Goal: Transaction & Acquisition: Purchase product/service

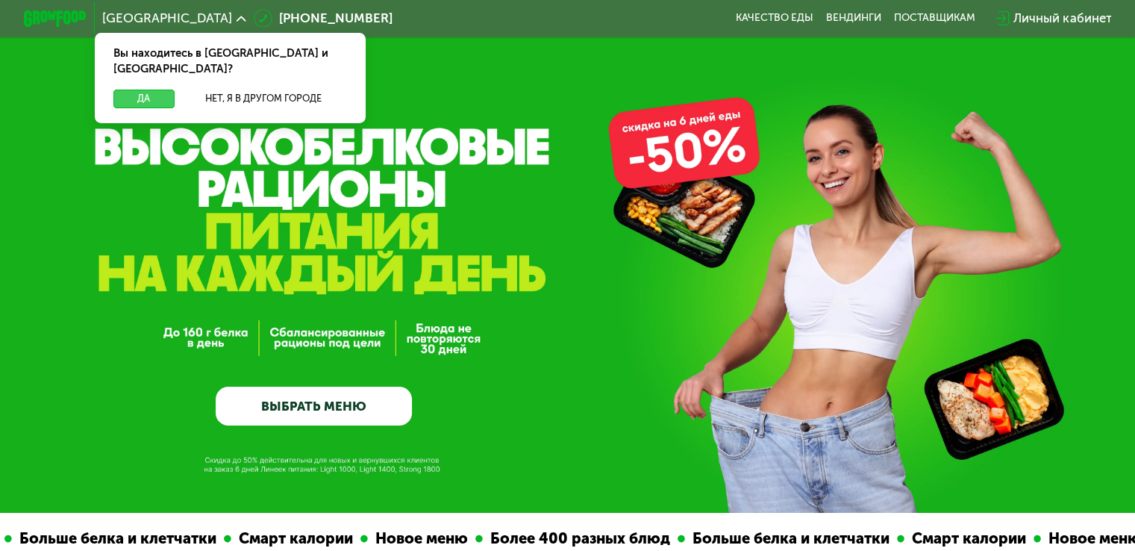
click at [146, 90] on button "Да" at bounding box center [143, 99] width 60 height 19
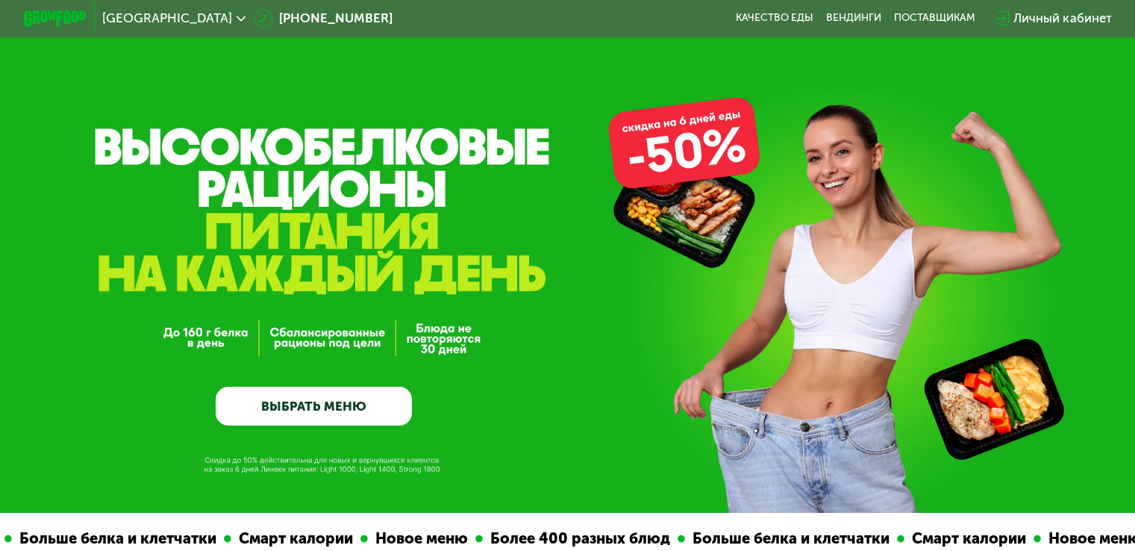
click at [316, 410] on link "ВЫБРАТЬ МЕНЮ" at bounding box center [314, 406] width 196 height 40
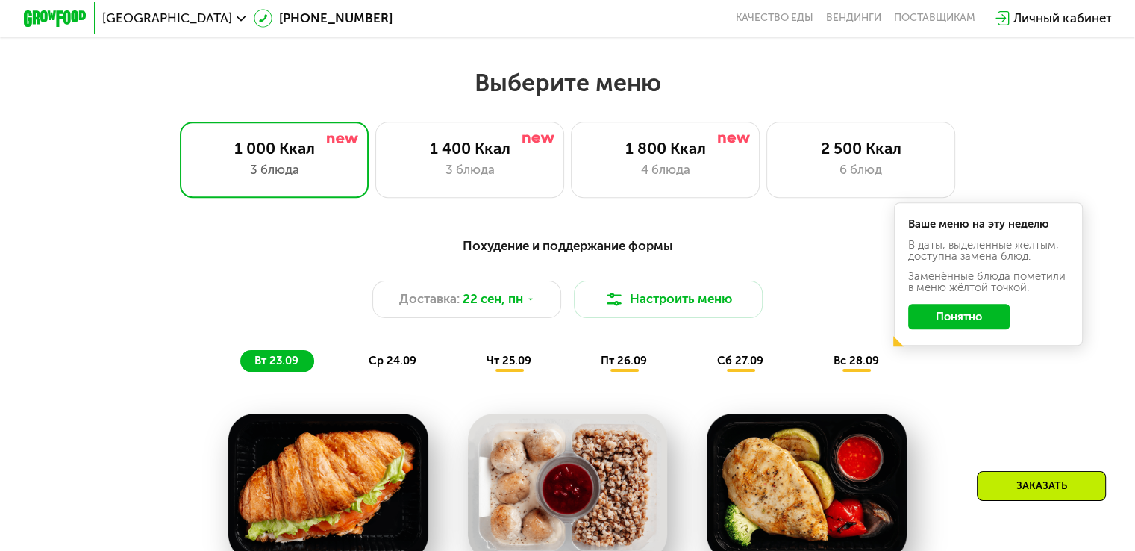
scroll to position [1003, 0]
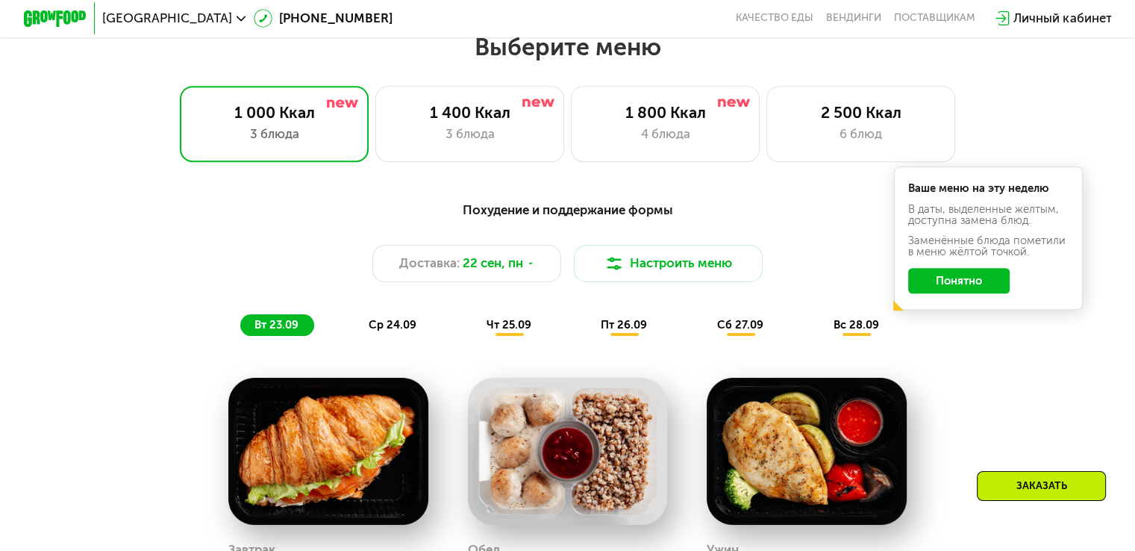
click at [994, 293] on button "Понятно" at bounding box center [958, 280] width 101 height 25
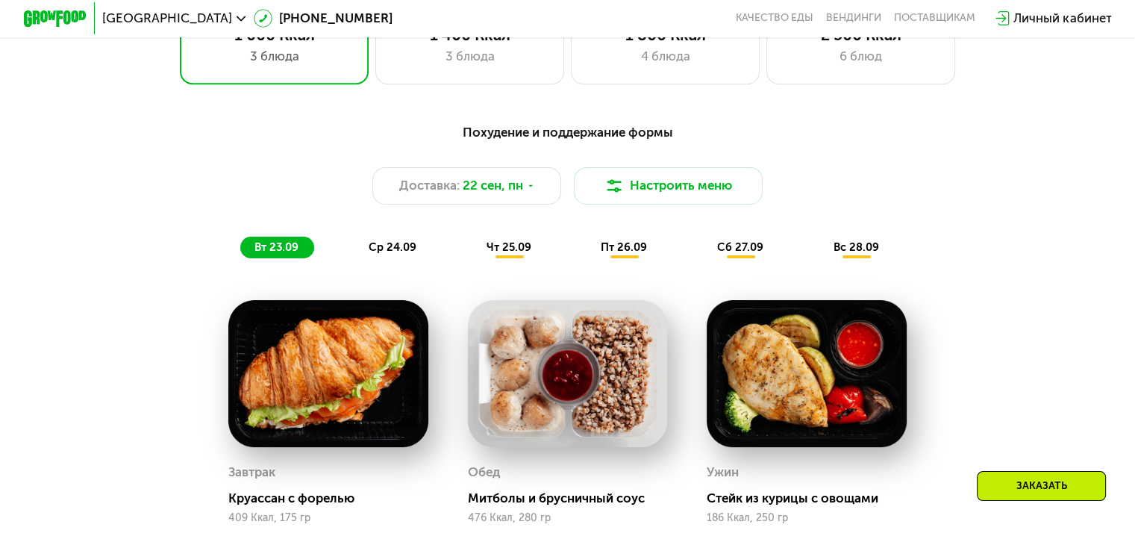
scroll to position [1077, 0]
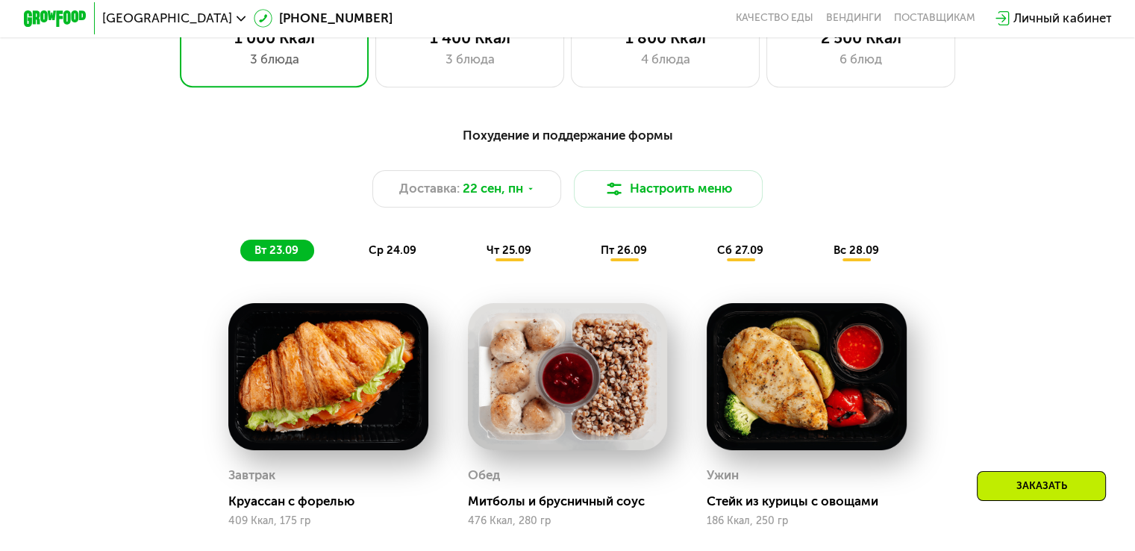
click at [389, 257] on span "ср 24.09" at bounding box center [393, 249] width 48 height 13
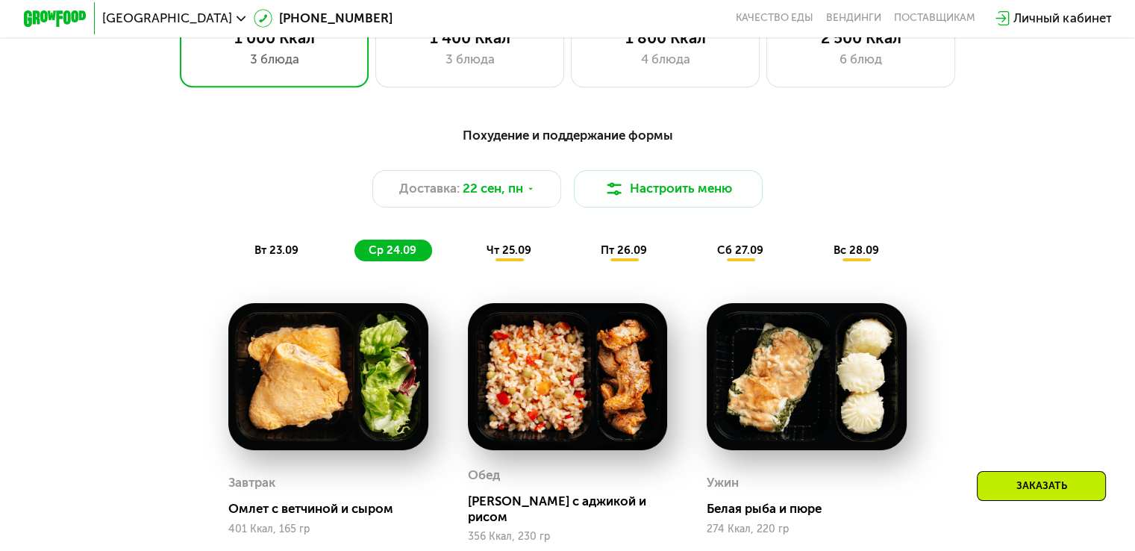
click at [264, 255] on span "вт 23.09" at bounding box center [276, 249] width 44 height 13
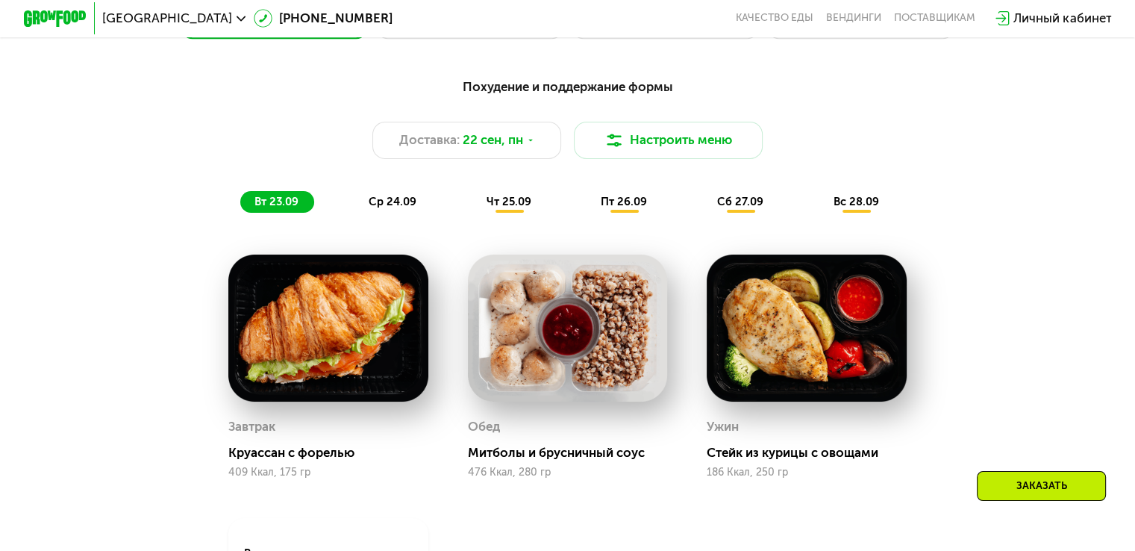
scroll to position [1152, 0]
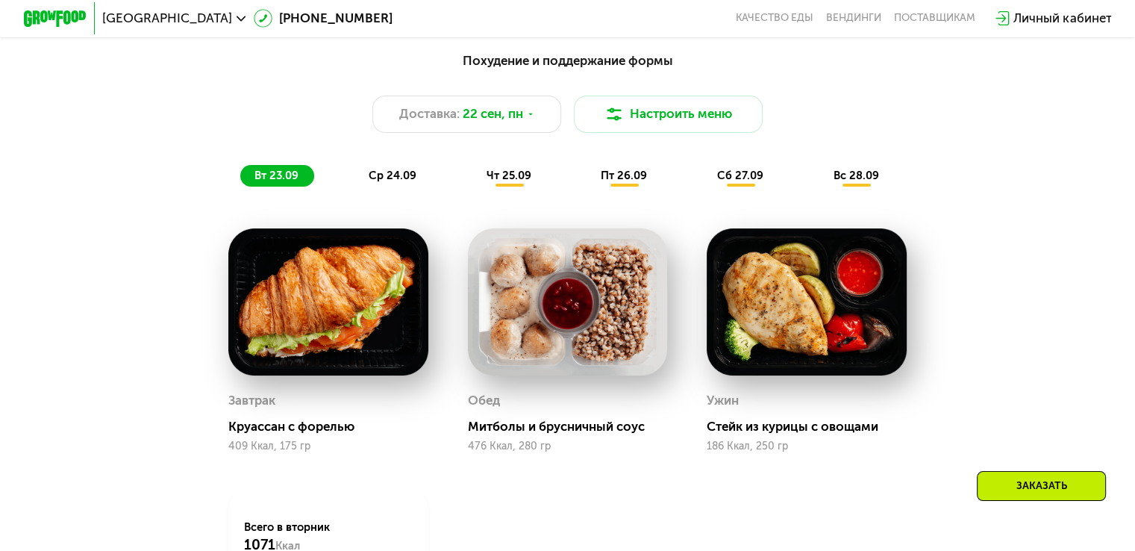
click at [391, 181] on span "ср 24.09" at bounding box center [393, 175] width 48 height 13
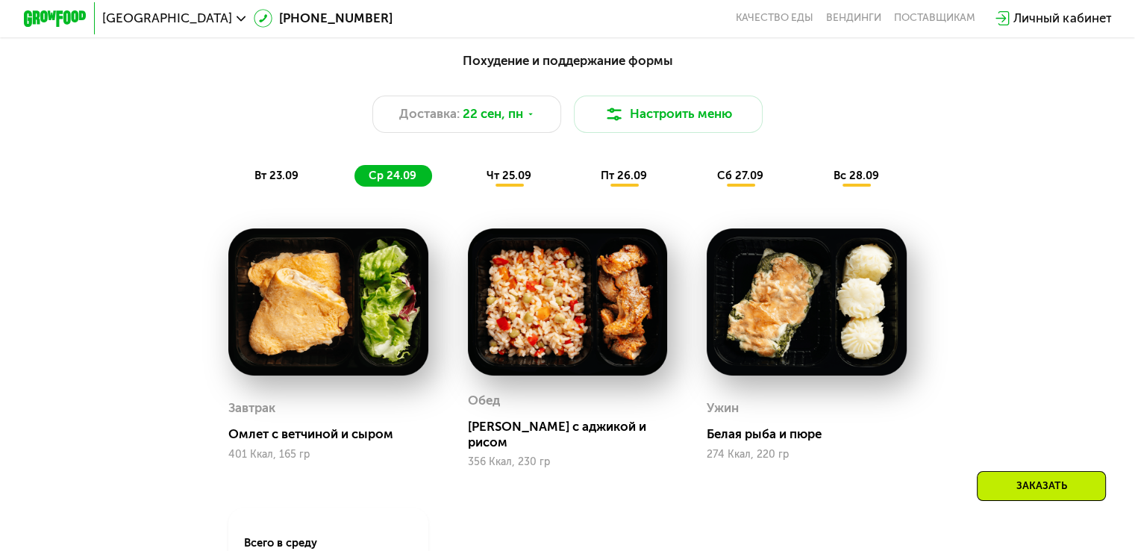
click at [504, 182] on span "чт 25.09" at bounding box center [508, 175] width 45 height 13
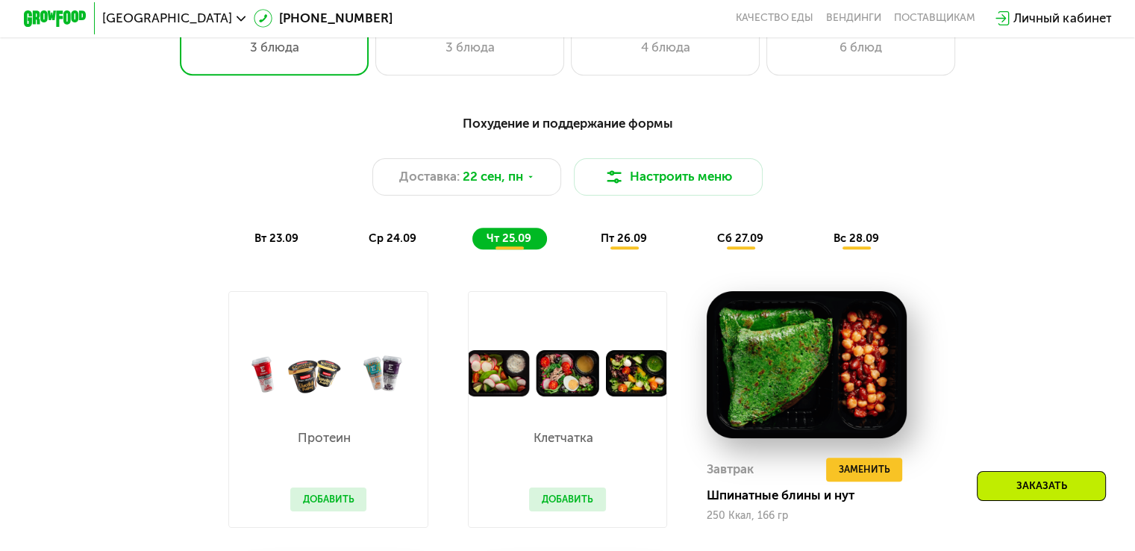
scroll to position [1077, 0]
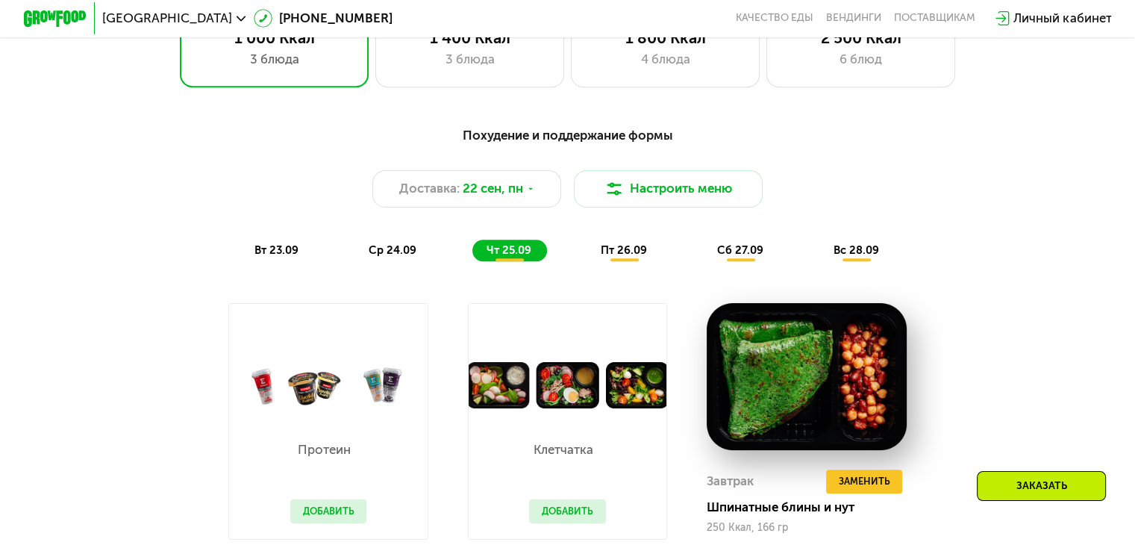
click at [598, 251] on div "пт 26.09" at bounding box center [624, 251] width 76 height 22
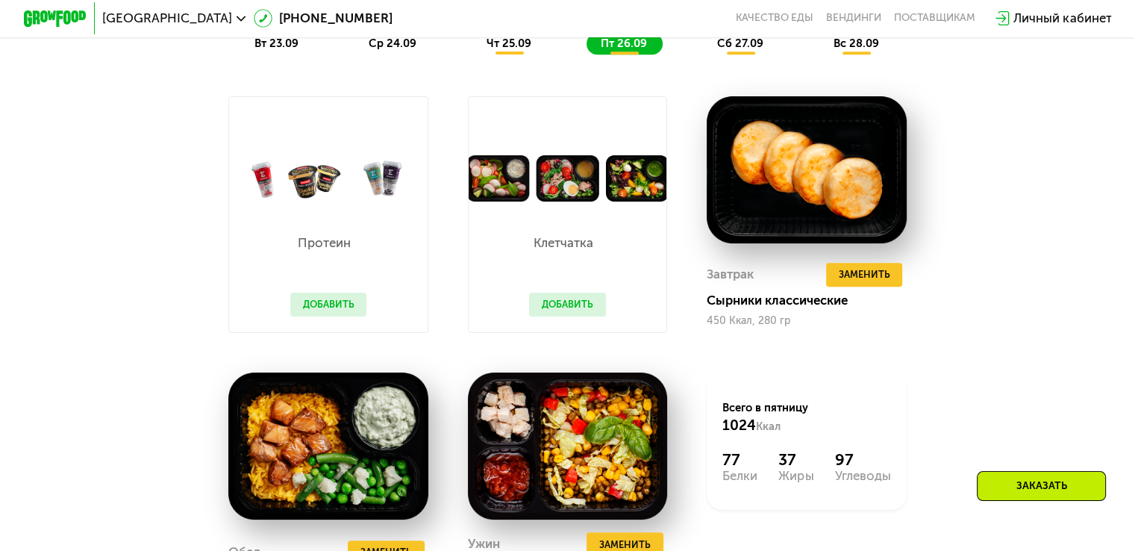
scroll to position [1152, 0]
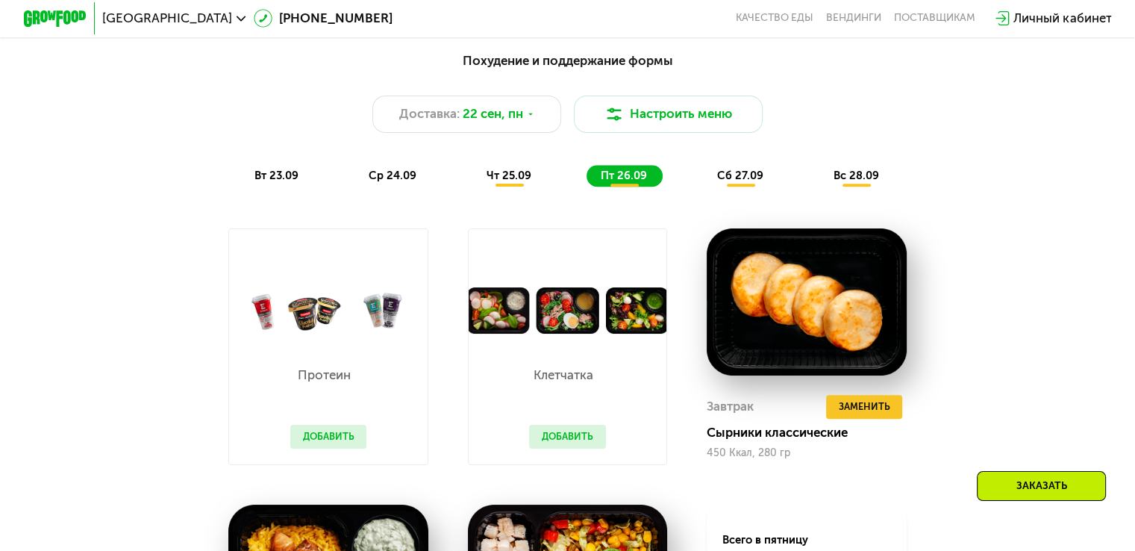
click at [745, 187] on div "сб 27.09" at bounding box center [741, 176] width 76 height 22
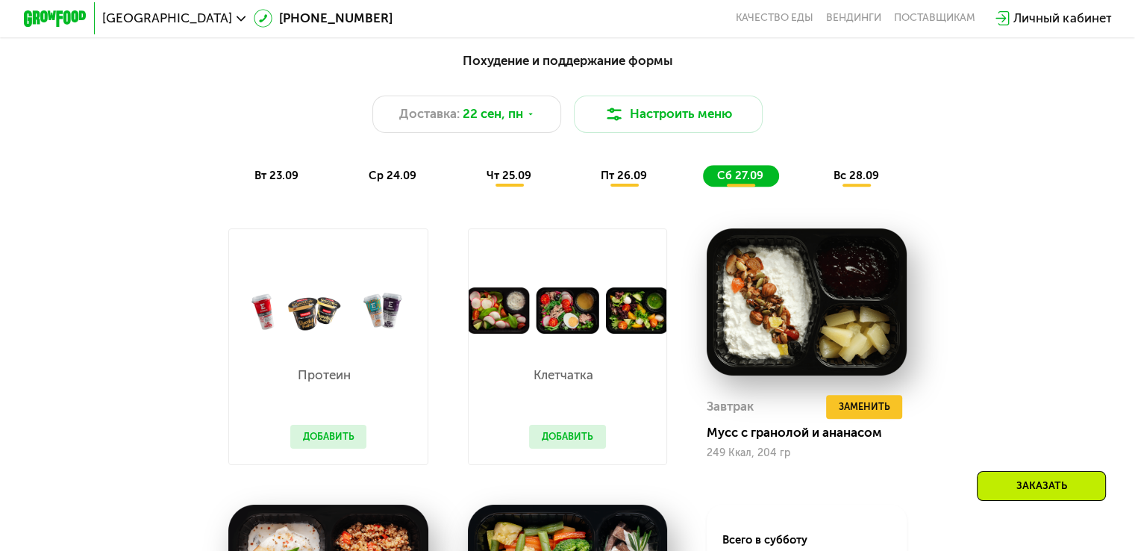
click at [565, 448] on button "Добавить" at bounding box center [567, 437] width 77 height 24
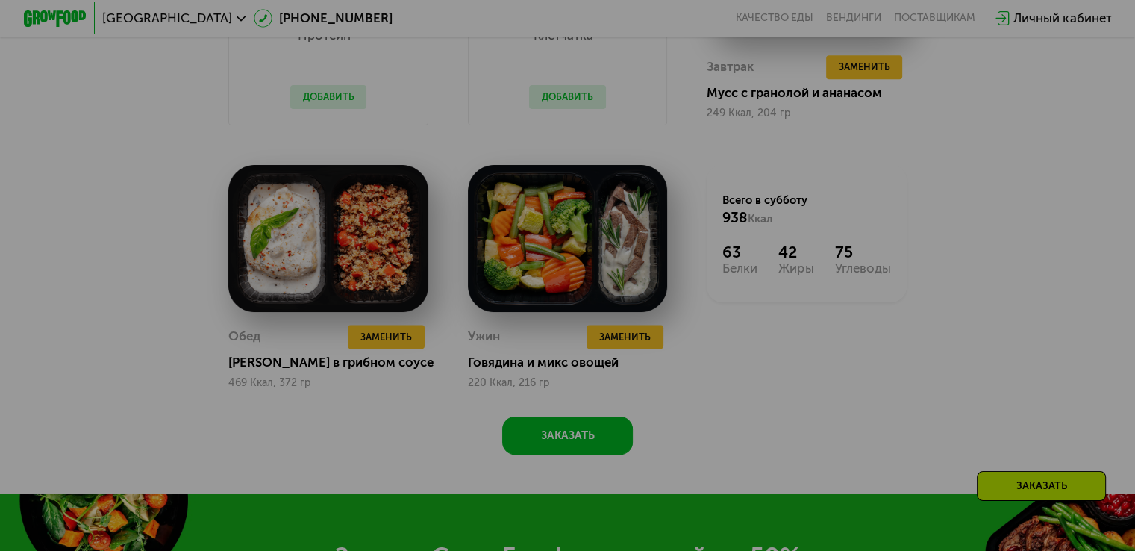
scroll to position [1525, 0]
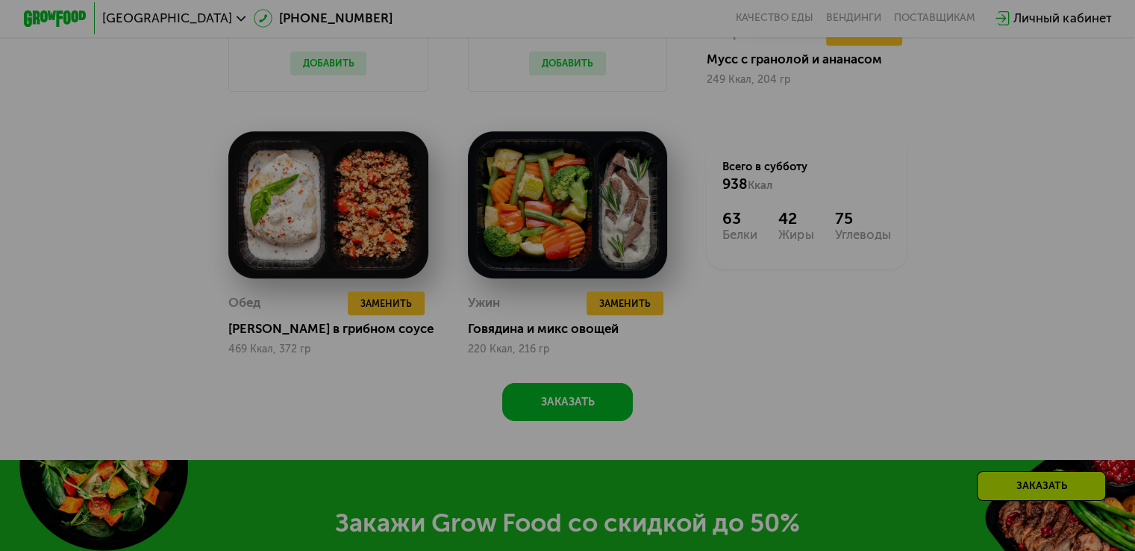
click at [579, 404] on div at bounding box center [567, 275] width 1135 height 551
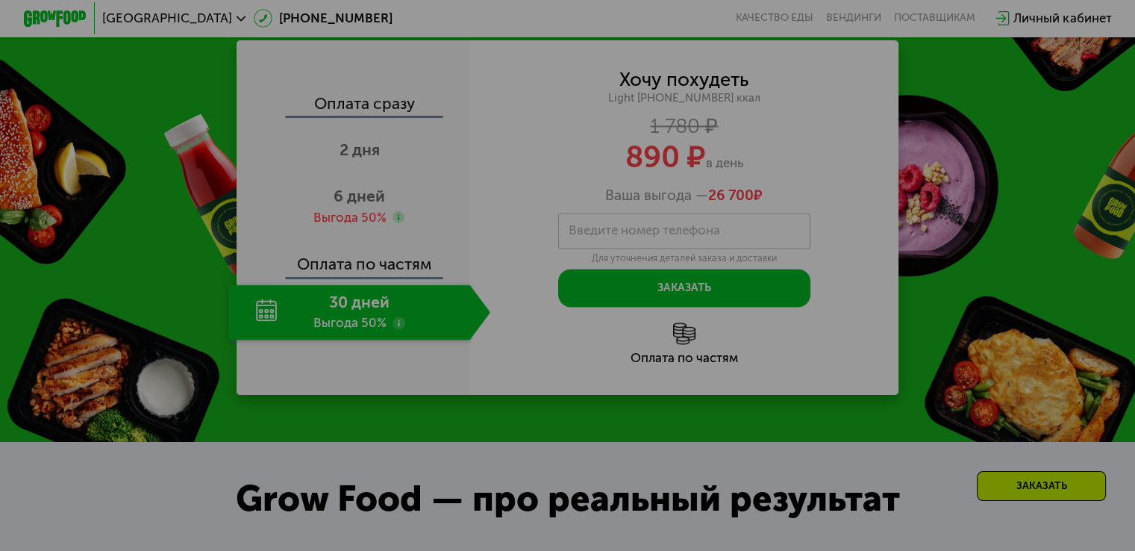
scroll to position [2047, 0]
click at [388, 228] on div at bounding box center [567, 275] width 1135 height 551
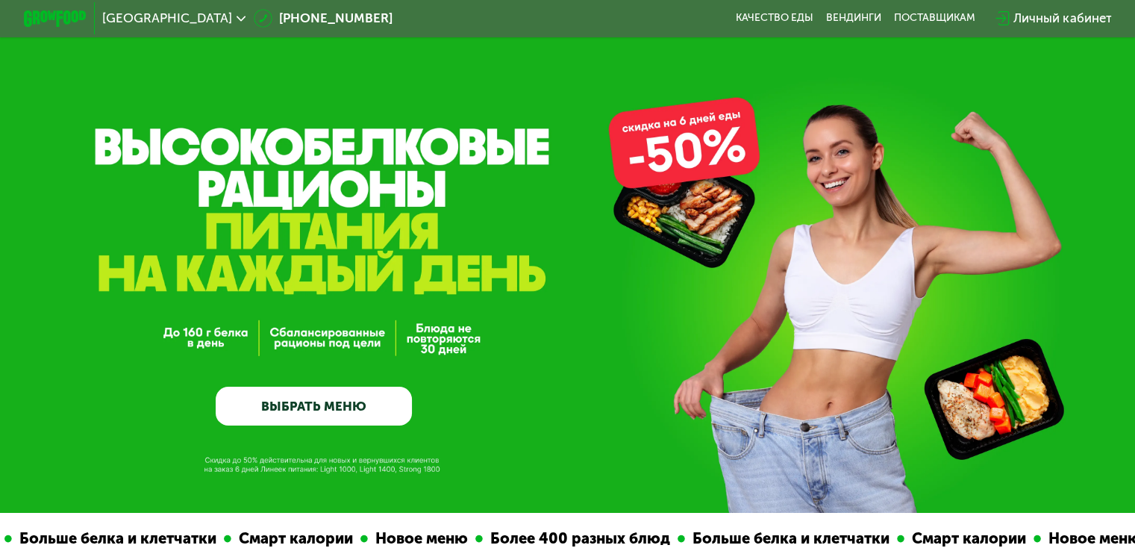
click at [343, 410] on link "ВЫБРАТЬ МЕНЮ" at bounding box center [314, 406] width 196 height 40
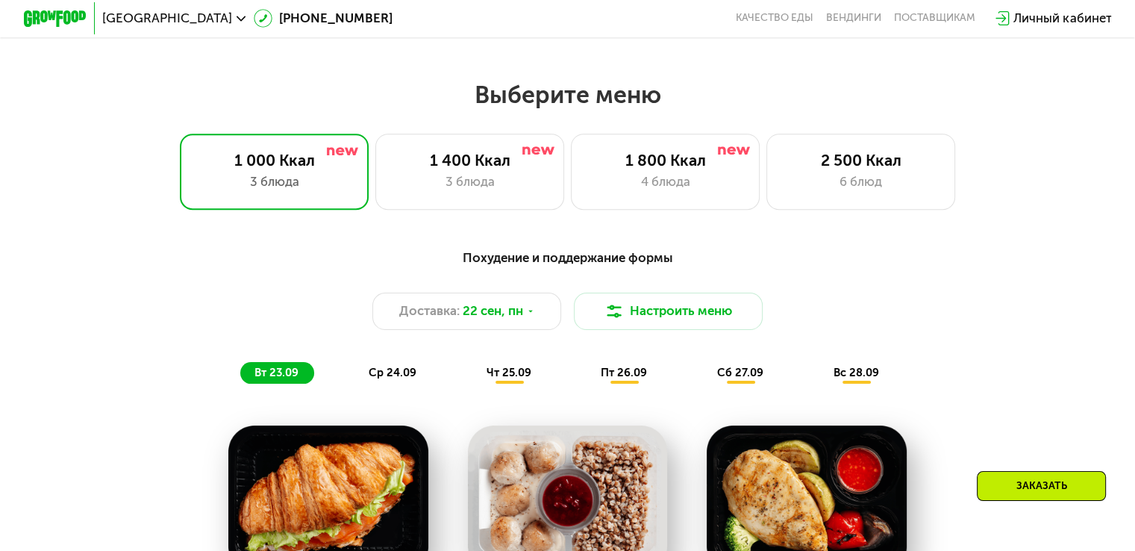
scroll to position [1045, 0]
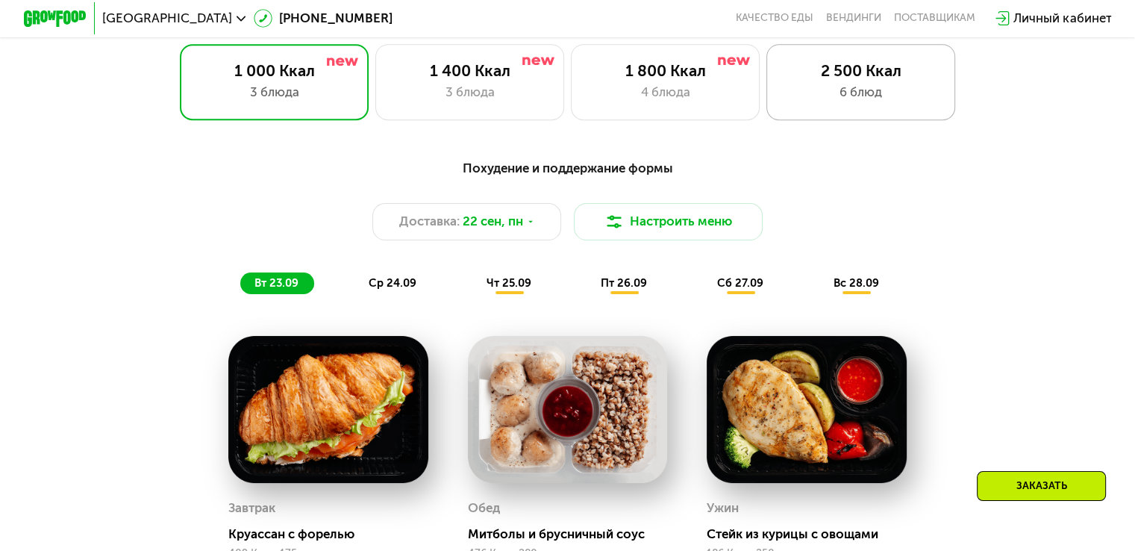
click at [877, 80] on div "2 500 Ккал" at bounding box center [861, 70] width 156 height 19
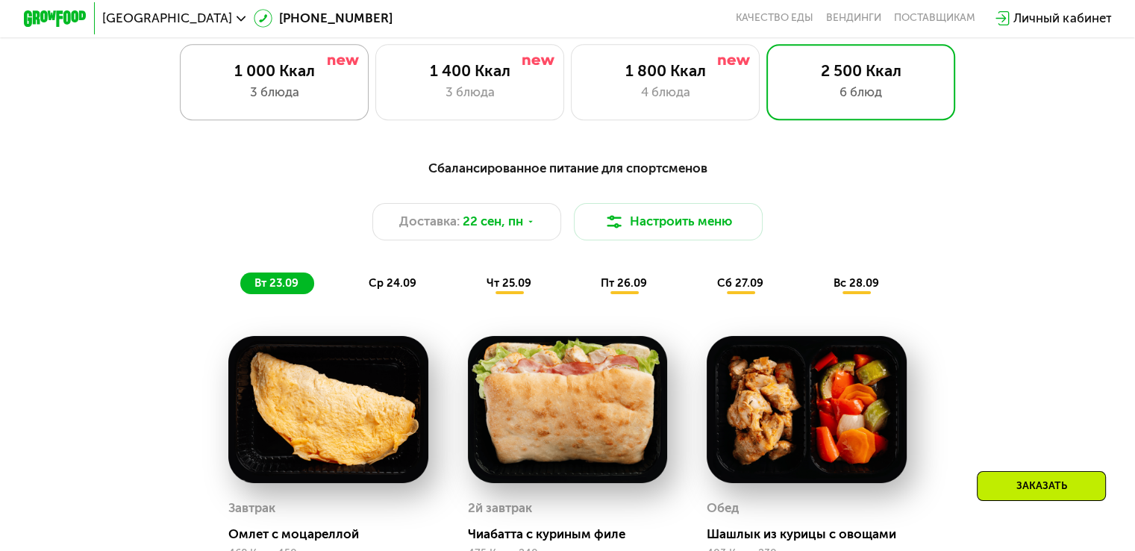
click at [301, 86] on div "1 000 Ккал 3 блюда" at bounding box center [275, 81] width 190 height 75
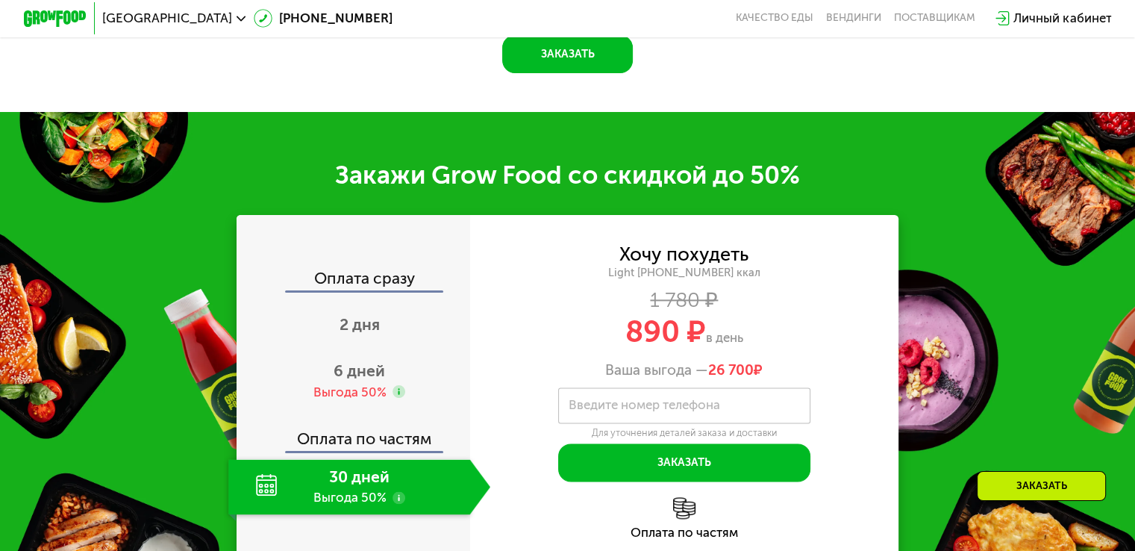
scroll to position [1940, 0]
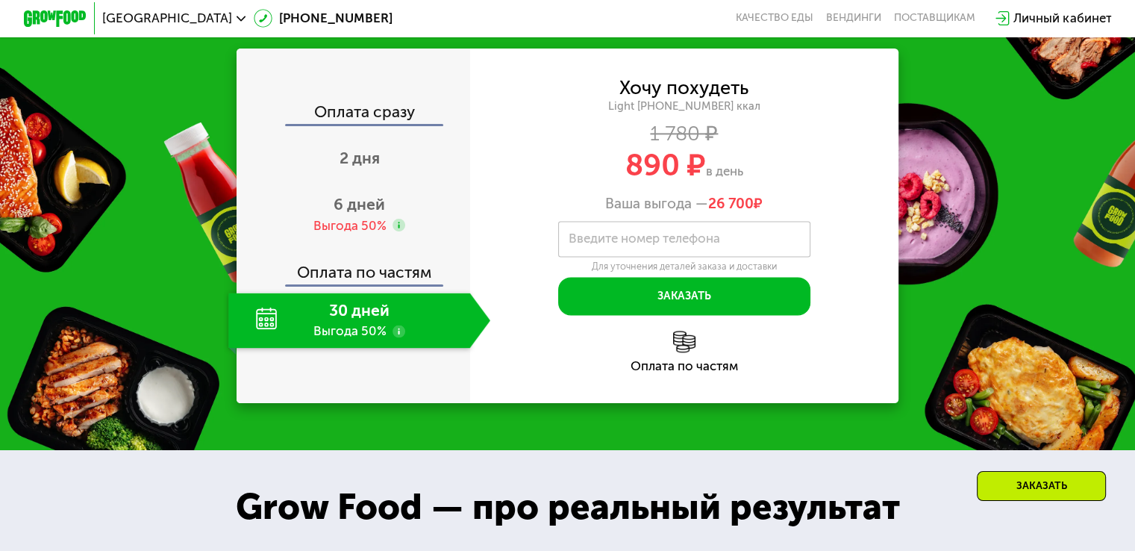
click at [354, 344] on div "30 дней Выгода 50%" at bounding box center [348, 319] width 241 height 55
click at [349, 234] on div "Выгода 50%" at bounding box center [349, 225] width 73 height 17
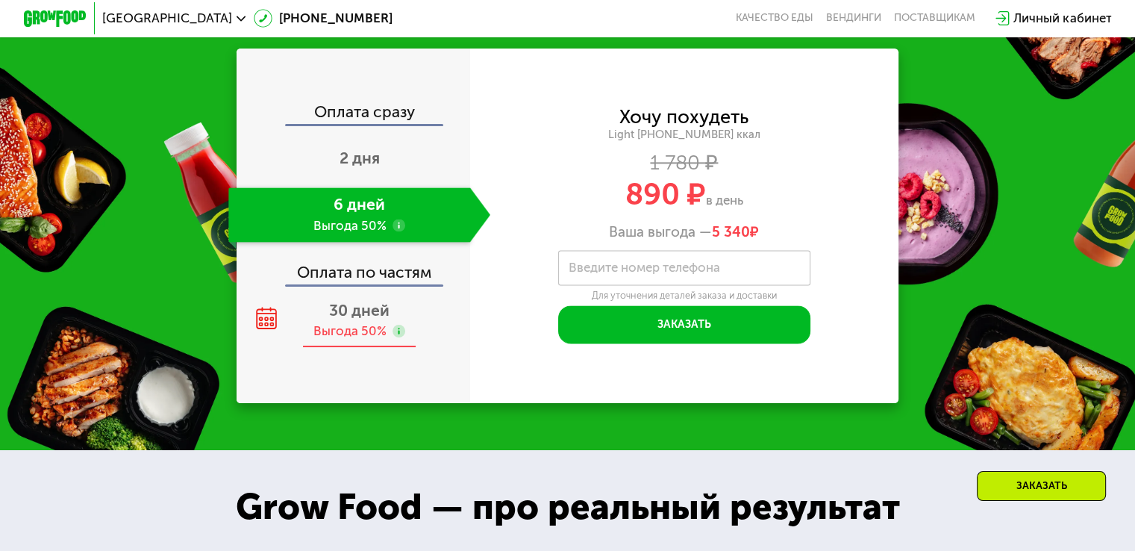
click at [339, 319] on span "30 дней" at bounding box center [359, 310] width 60 height 19
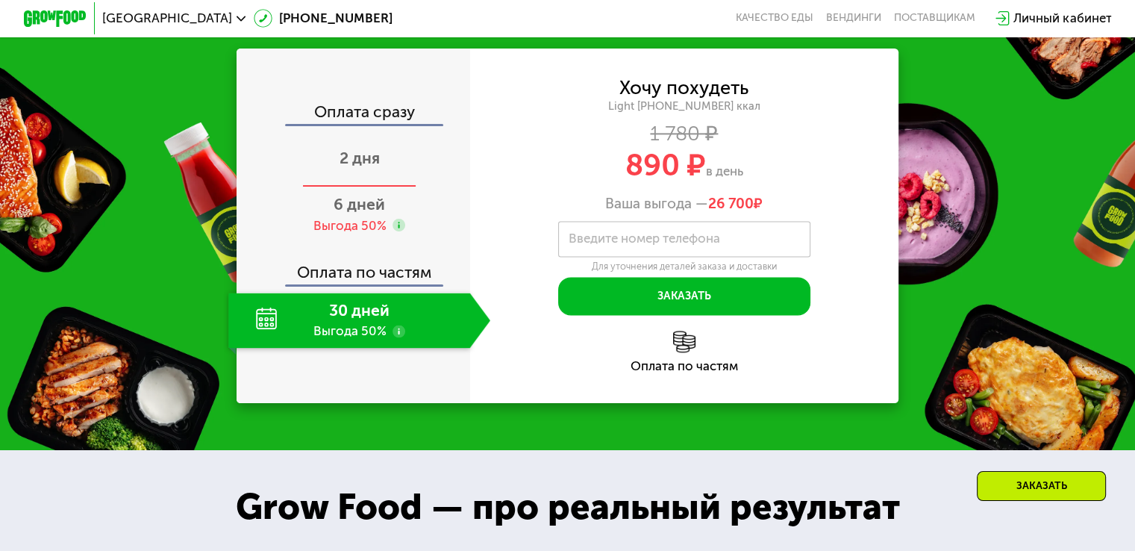
click at [376, 167] on span "2 дня" at bounding box center [359, 157] width 40 height 19
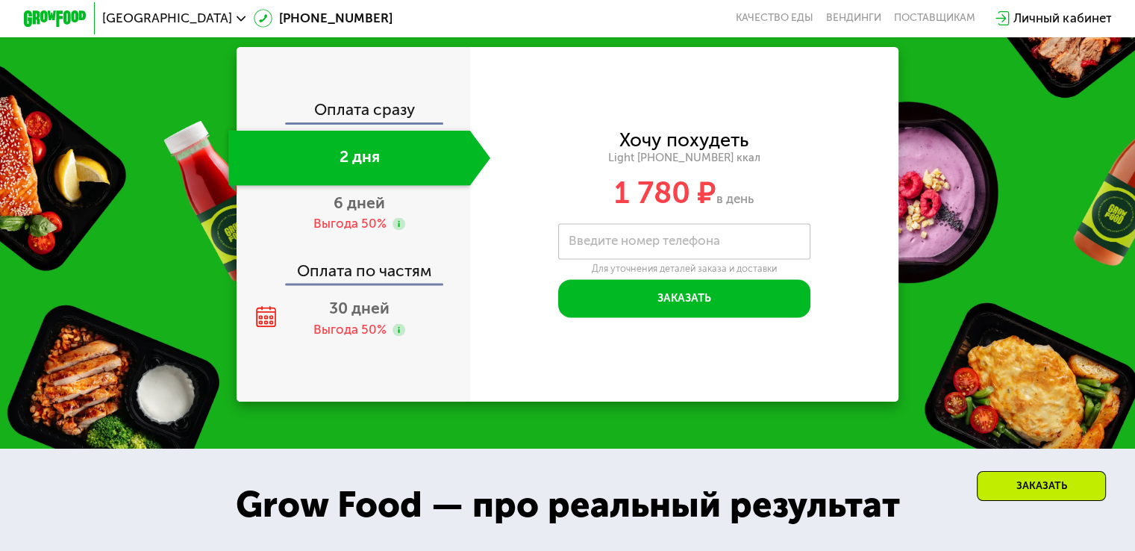
click at [376, 178] on div "2 дня" at bounding box center [348, 157] width 241 height 55
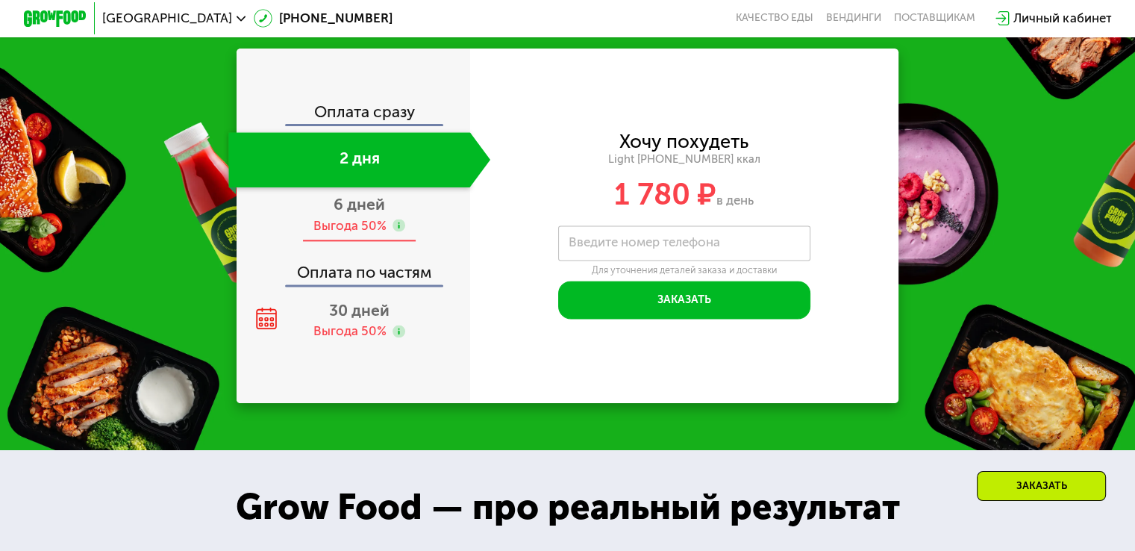
click at [372, 204] on div "6 дней Выгода 50%" at bounding box center [359, 214] width 262 height 55
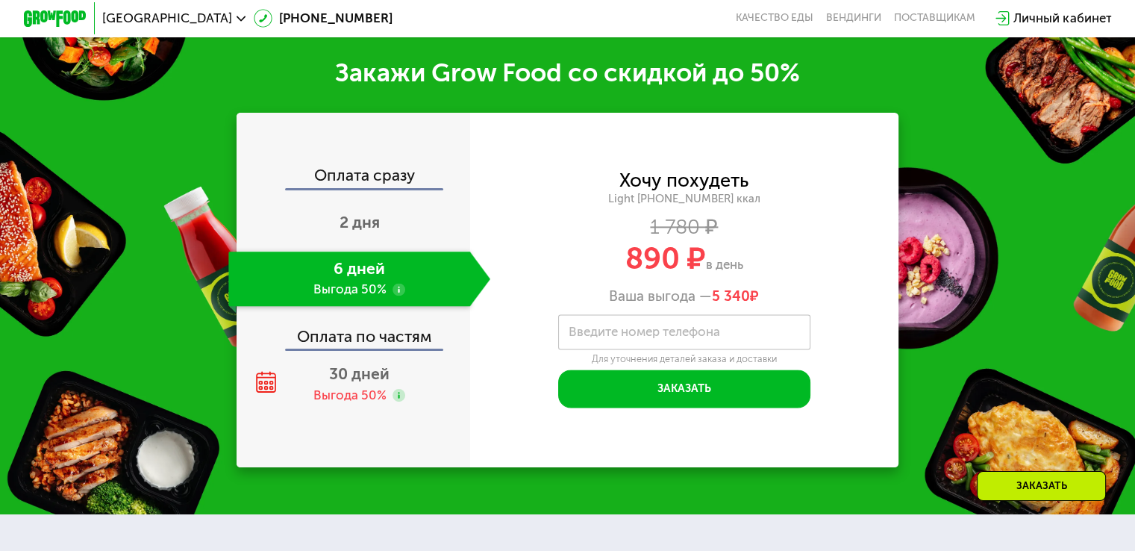
scroll to position [1940, 0]
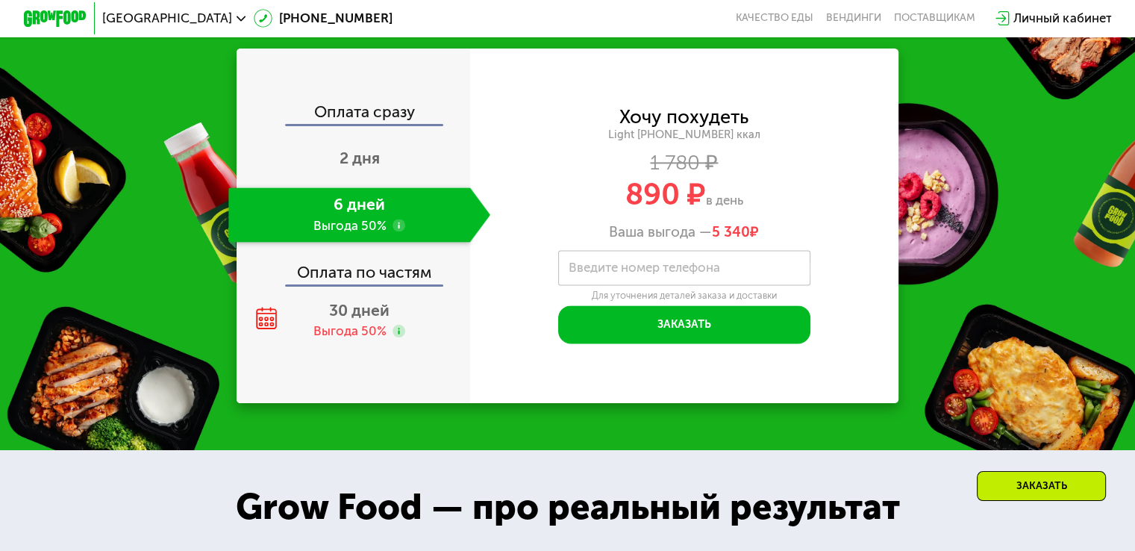
click at [618, 272] on label "Введите номер телефона" at bounding box center [644, 267] width 151 height 9
click at [618, 286] on input "Введите номер телефона" at bounding box center [684, 268] width 252 height 36
click at [989, 216] on div "Закажи Grow Food со скидкой до 50% Оплата сразу 2 дня 6 дней Выгода 50% Оплата …" at bounding box center [567, 198] width 1135 height 504
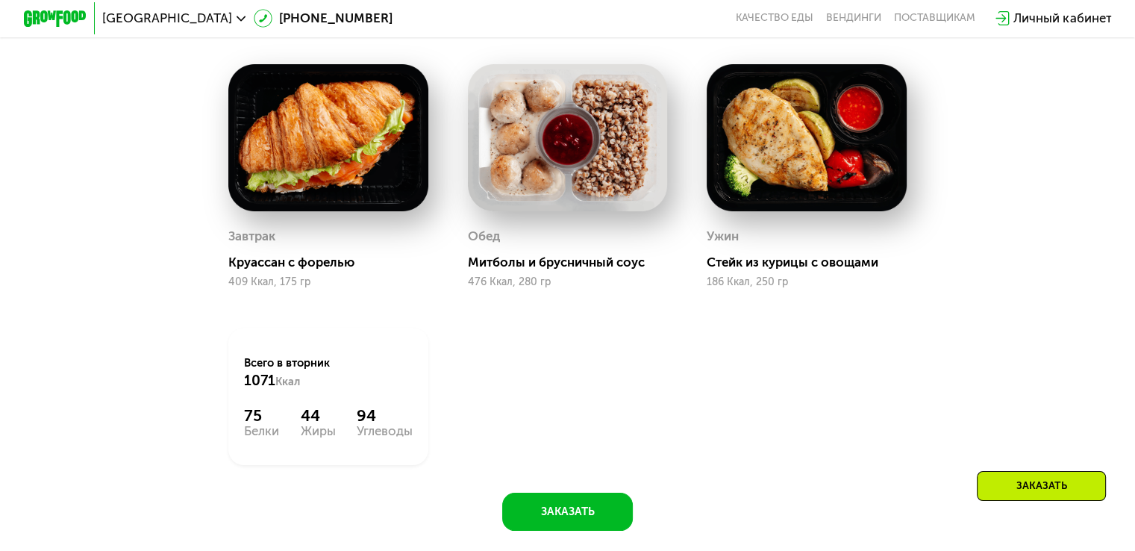
scroll to position [1268, 0]
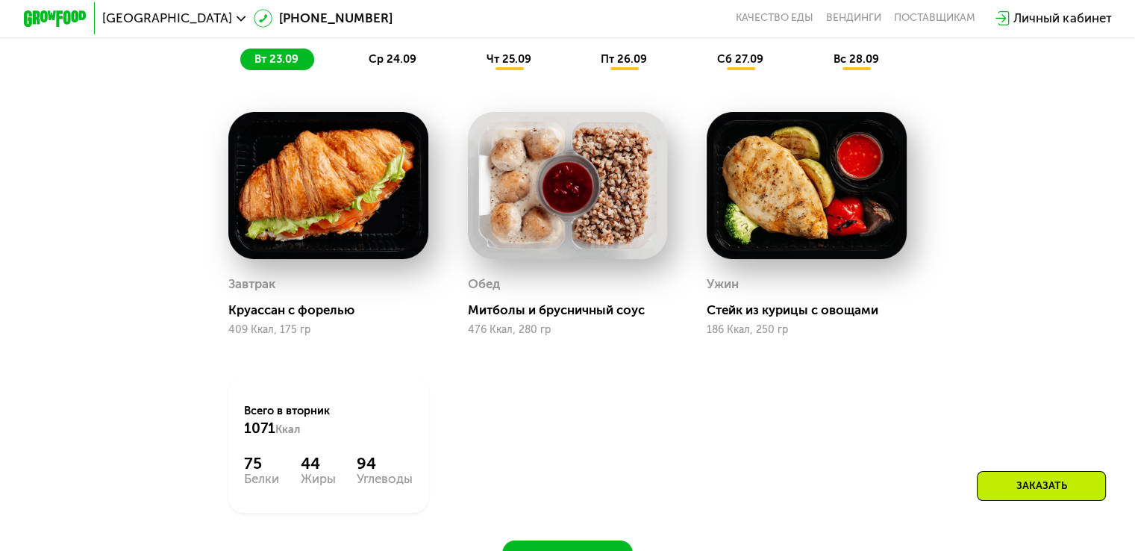
click at [513, 71] on div "чт 25.09" at bounding box center [509, 59] width 75 height 22
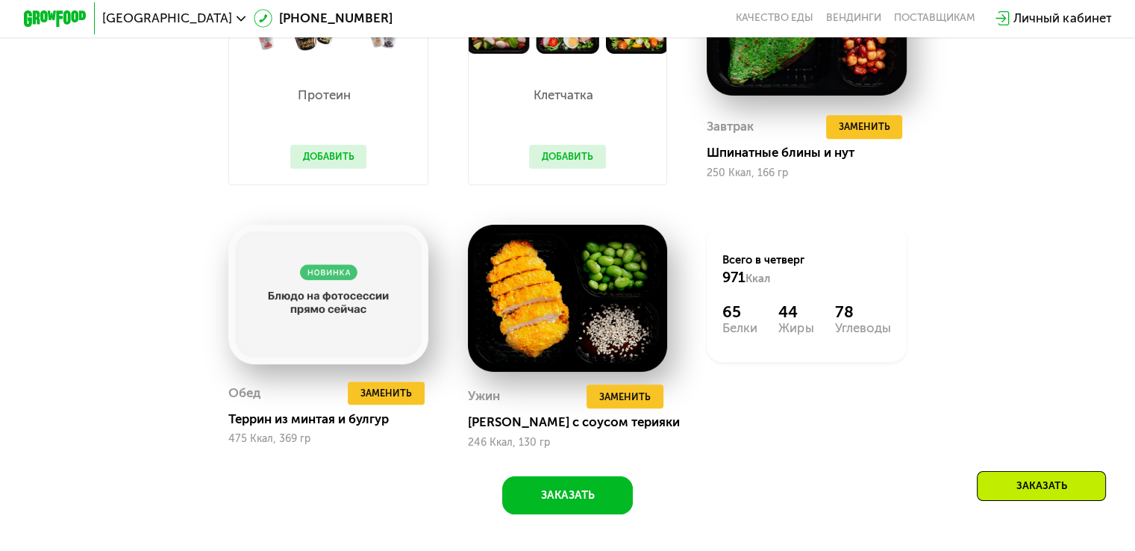
scroll to position [1343, 0]
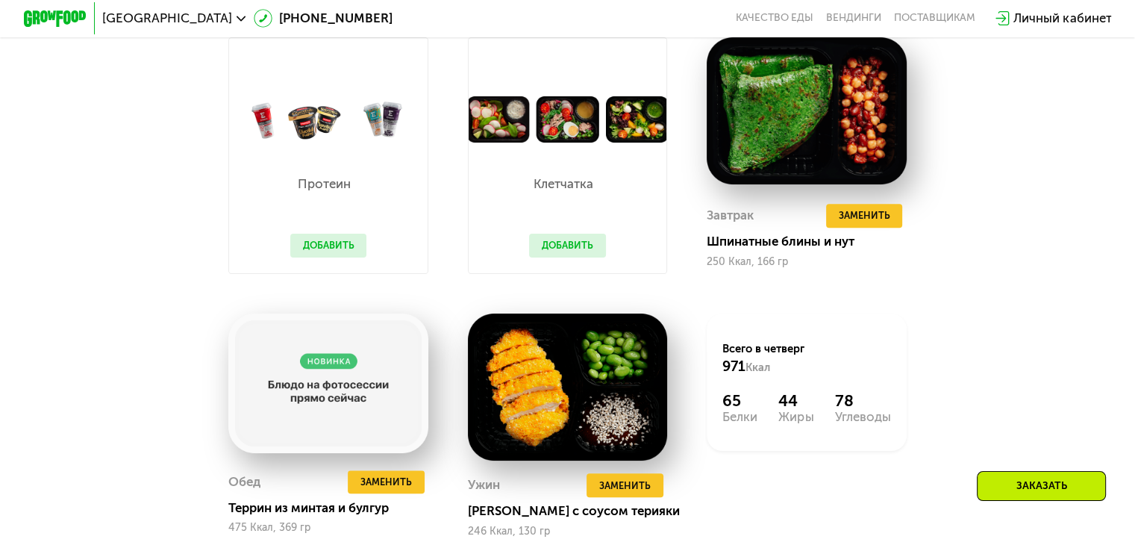
click at [575, 135] on img at bounding box center [568, 119] width 198 height 46
click at [560, 257] on button "Добавить" at bounding box center [567, 246] width 77 height 24
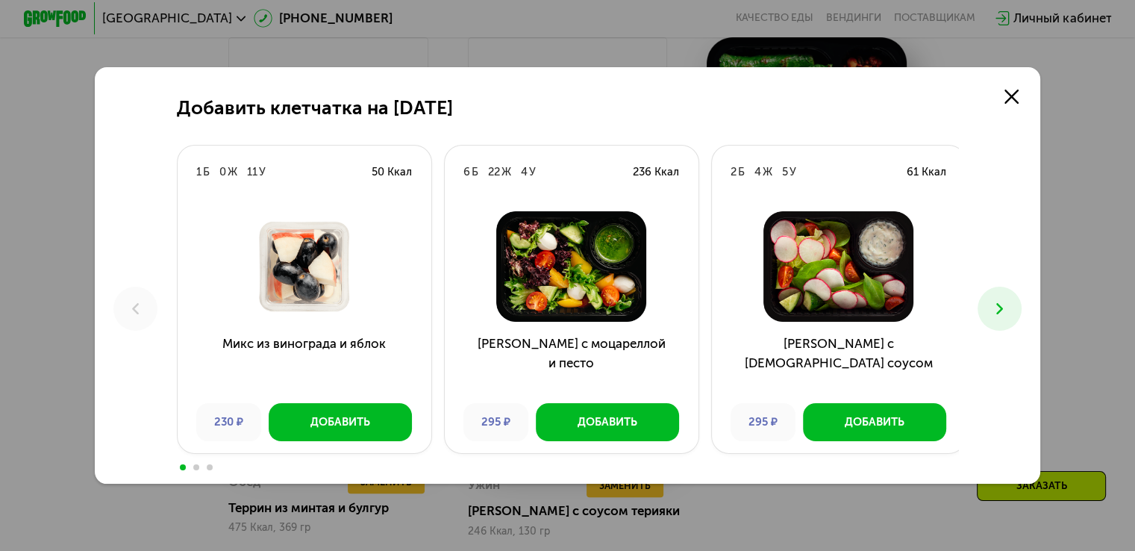
click at [1003, 308] on use at bounding box center [999, 308] width 7 height 11
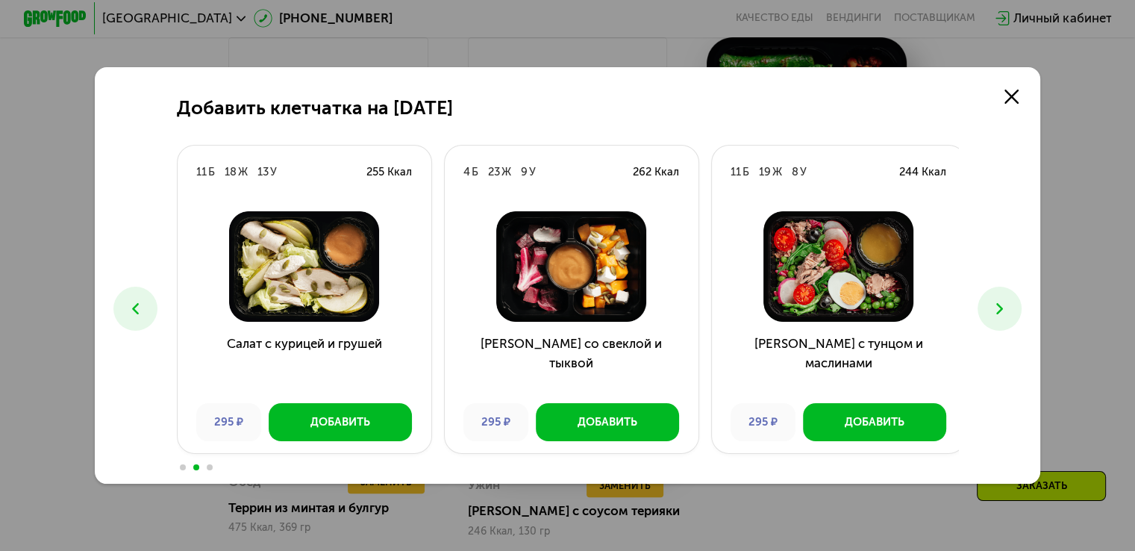
click at [1003, 308] on use at bounding box center [999, 308] width 7 height 11
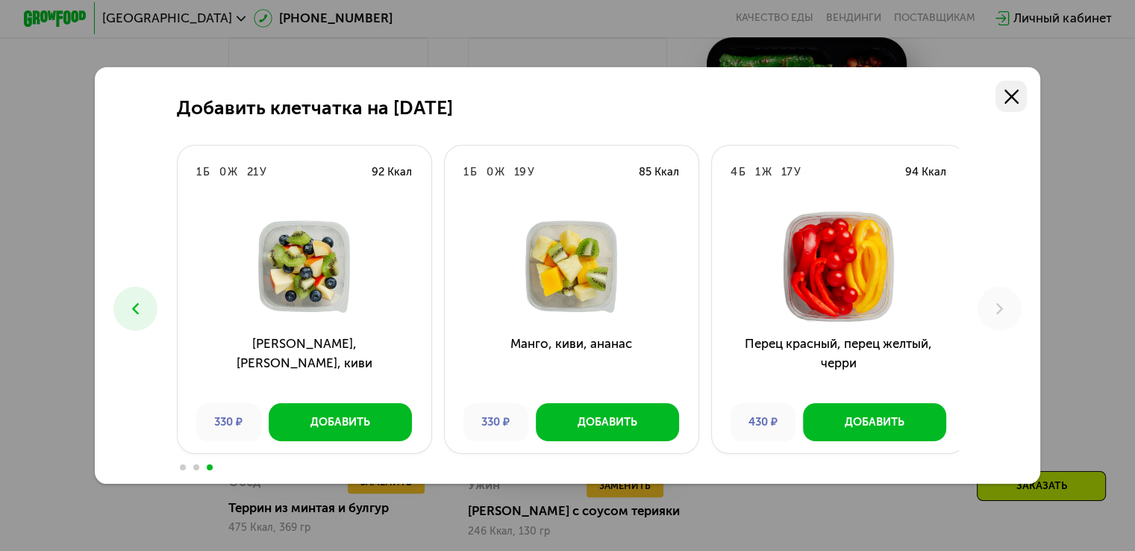
click at [1016, 93] on use at bounding box center [1011, 97] width 14 height 14
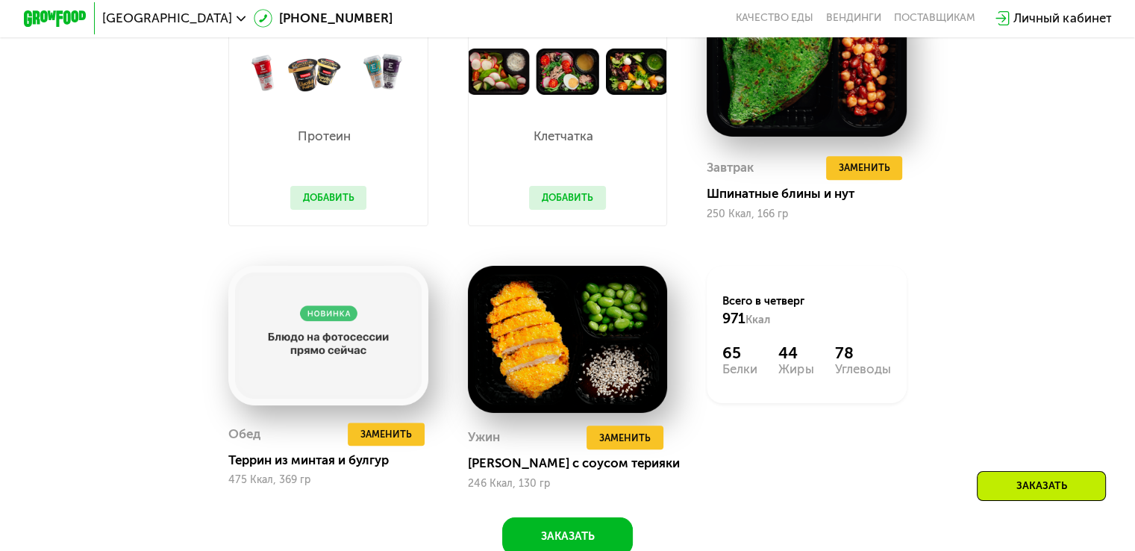
scroll to position [1418, 0]
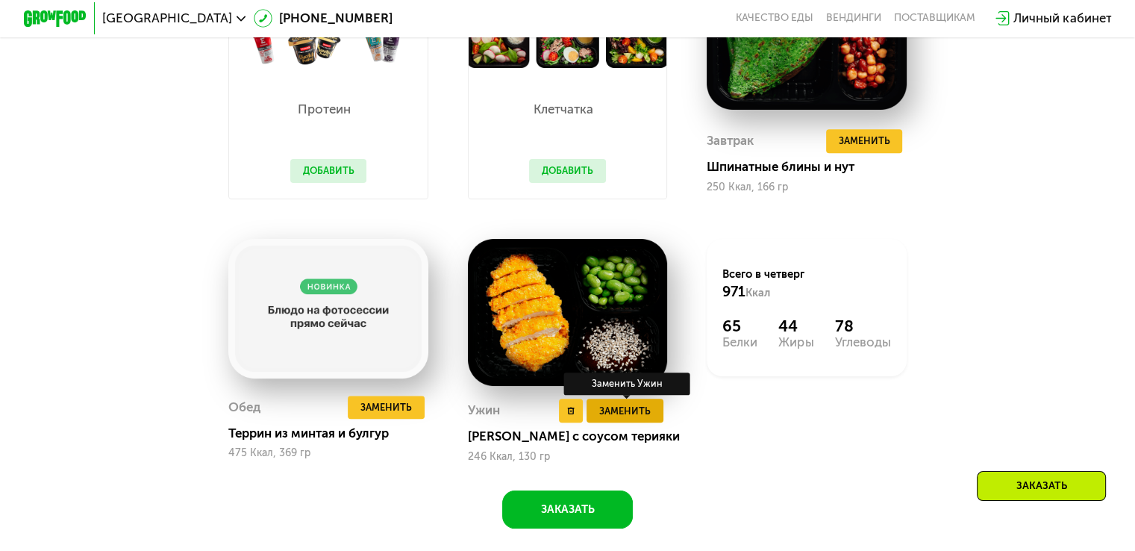
click at [627, 419] on span "Заменить" at bounding box center [624, 411] width 51 height 16
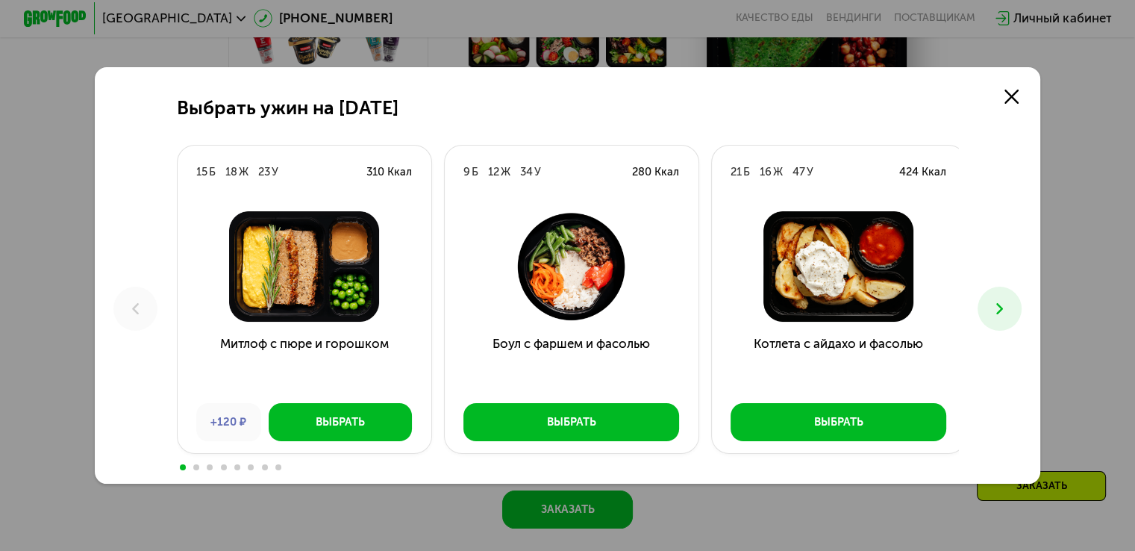
click at [1003, 308] on use at bounding box center [999, 308] width 7 height 11
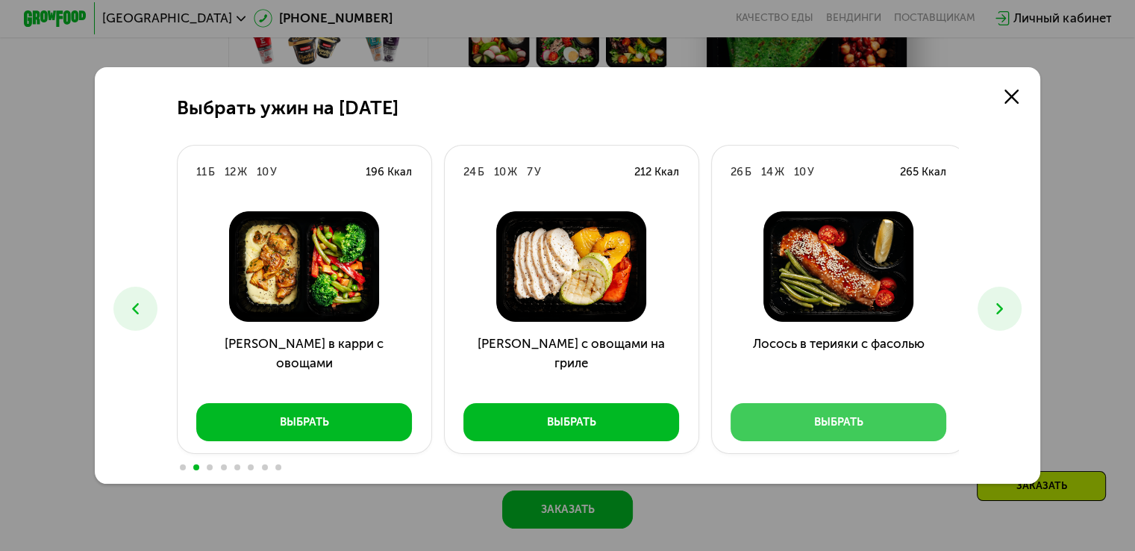
click at [820, 422] on div "Выбрать" at bounding box center [838, 422] width 49 height 16
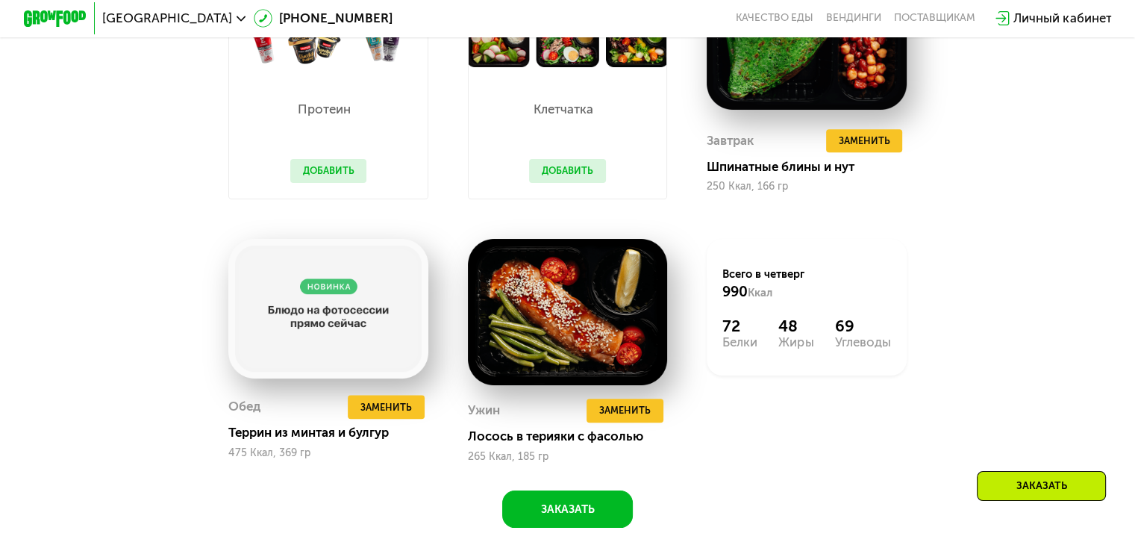
scroll to position [1233, 0]
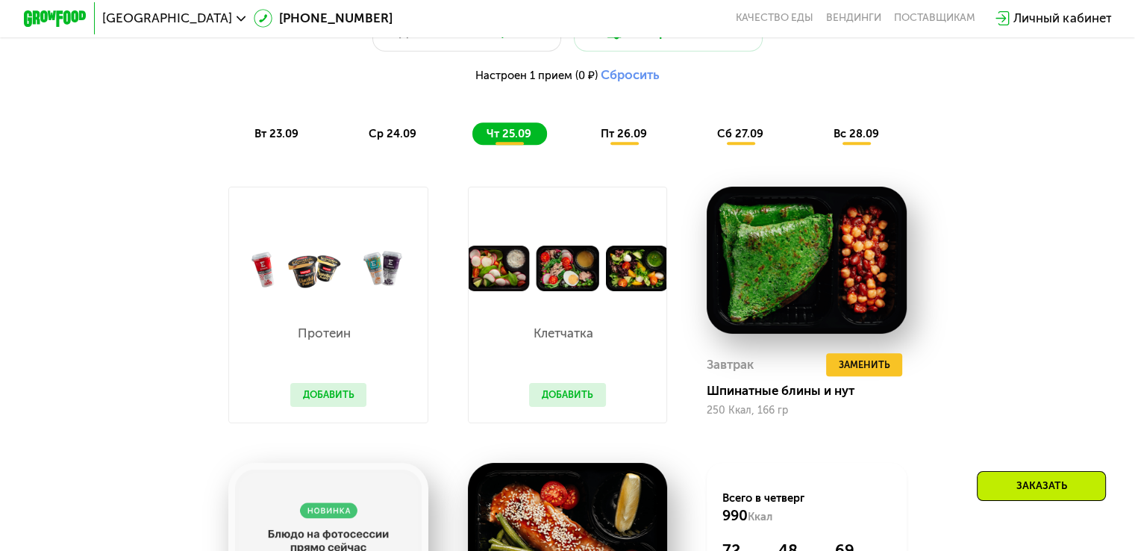
click at [624, 140] on span "пт 26.09" at bounding box center [624, 133] width 46 height 13
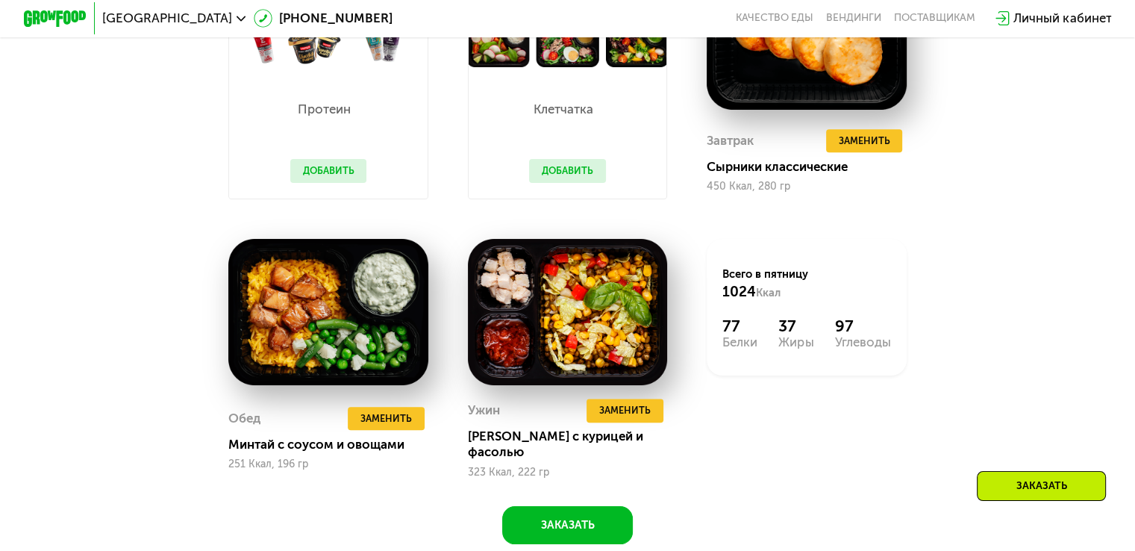
scroll to position [1308, 0]
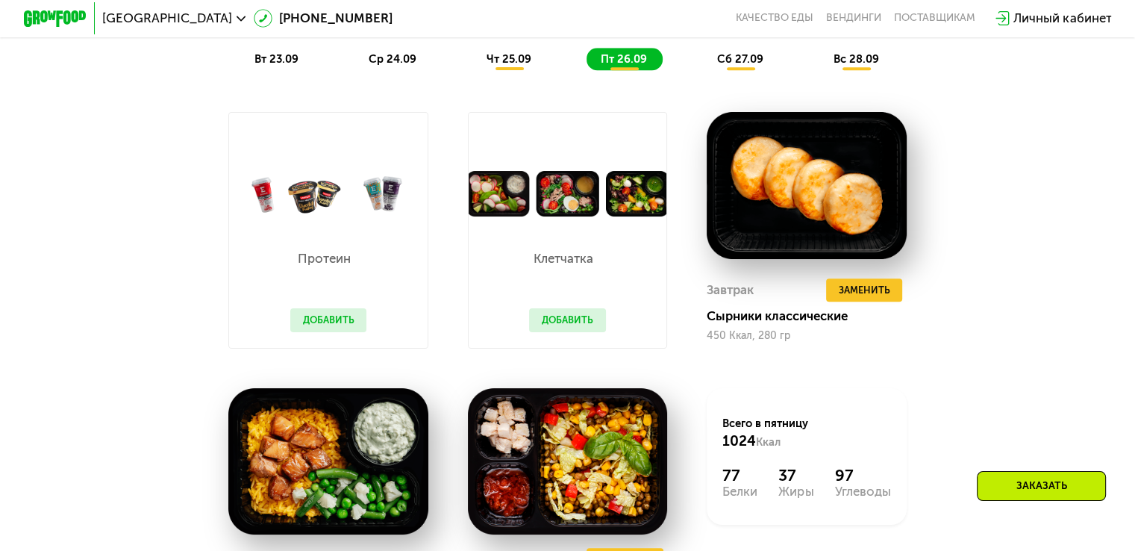
click at [734, 66] on span "сб 27.09" at bounding box center [740, 58] width 46 height 13
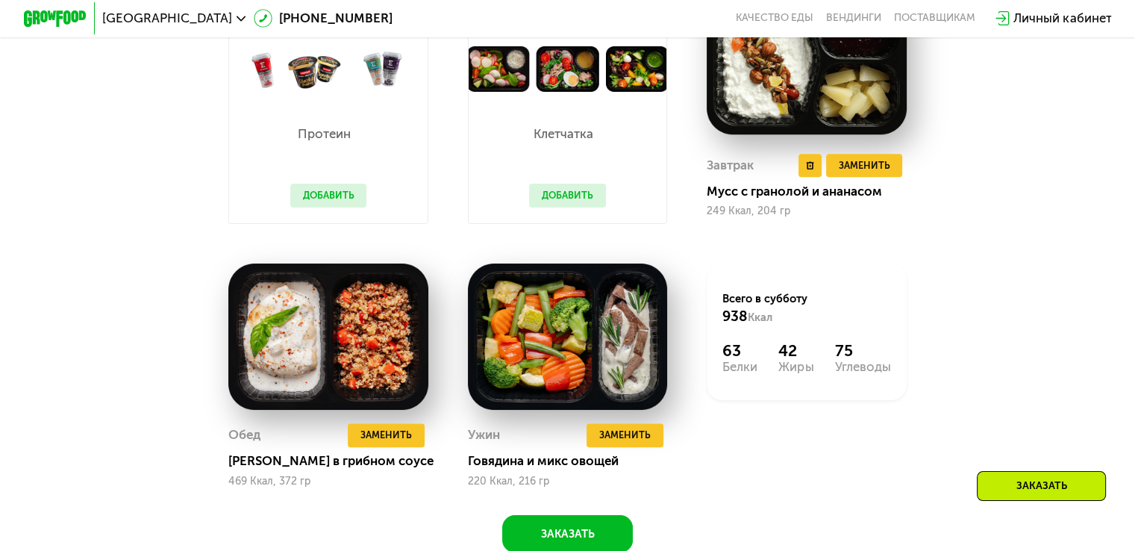
scroll to position [1457, 0]
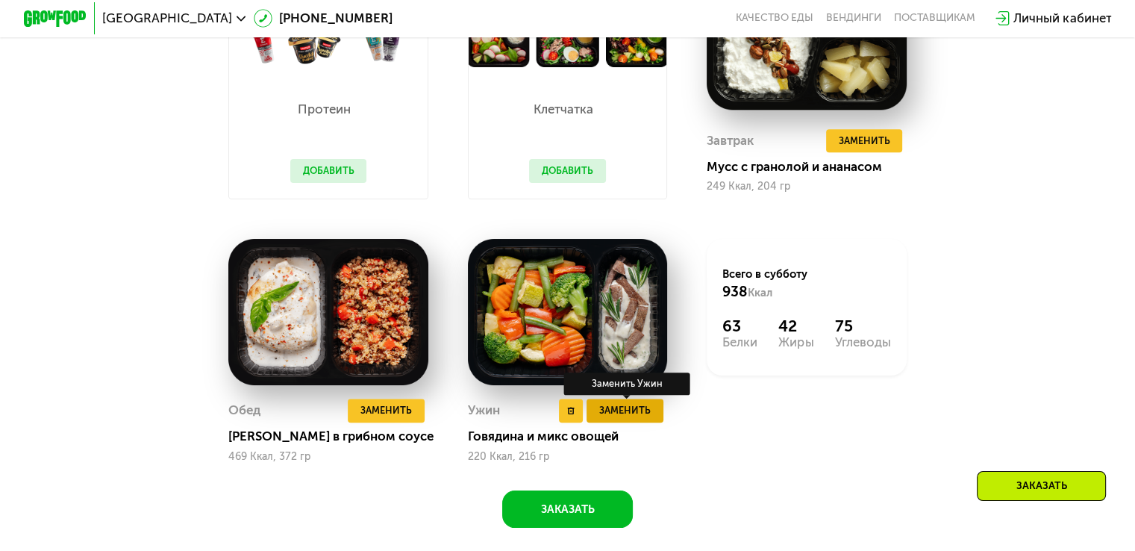
click at [627, 418] on span "Заменить" at bounding box center [624, 410] width 51 height 16
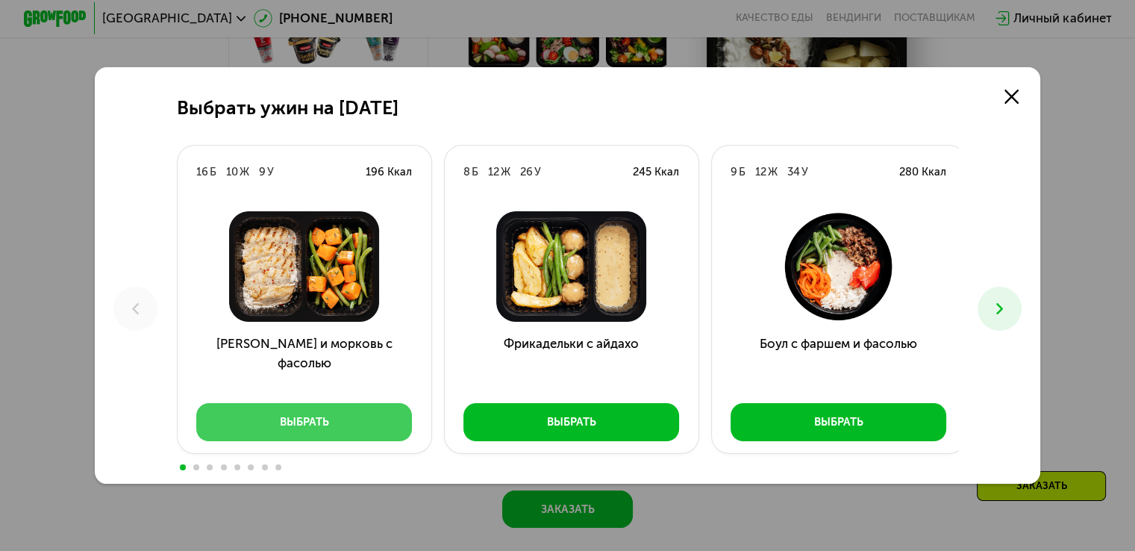
click at [303, 432] on button "Выбрать" at bounding box center [304, 422] width 216 height 38
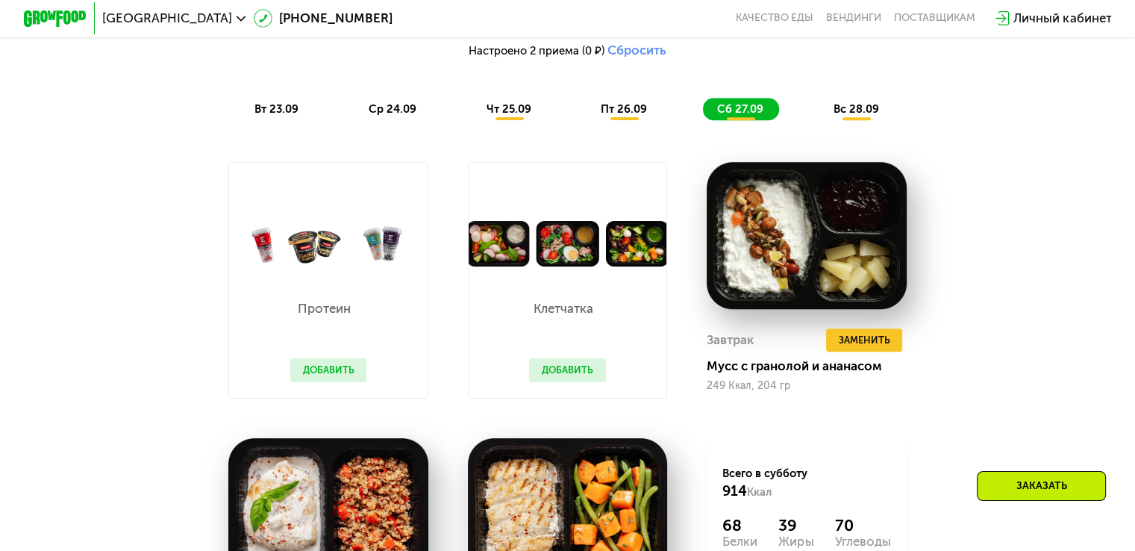
scroll to position [1233, 0]
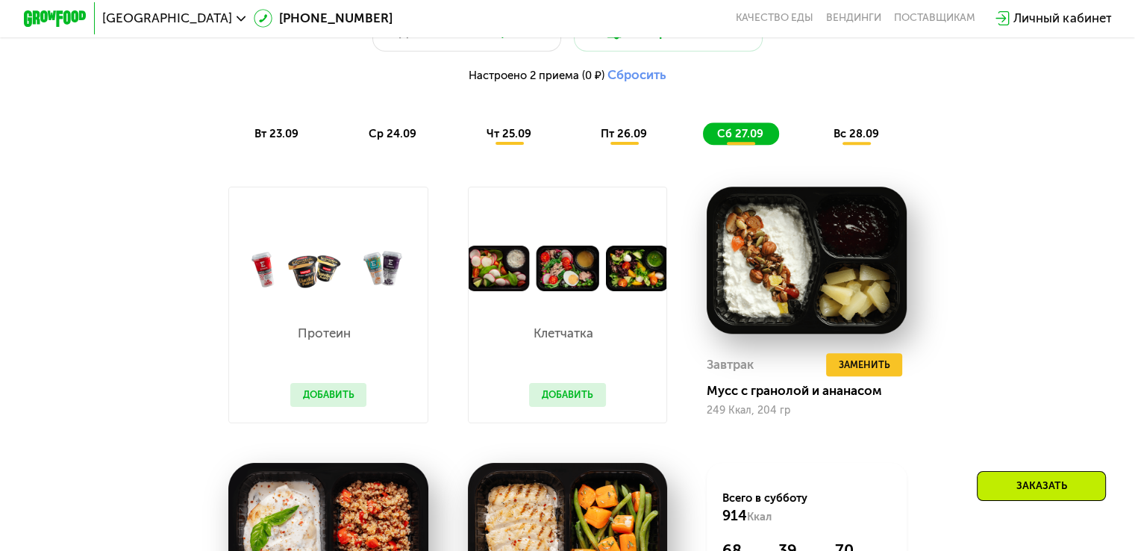
click at [857, 137] on span "вс 28.09" at bounding box center [856, 133] width 46 height 13
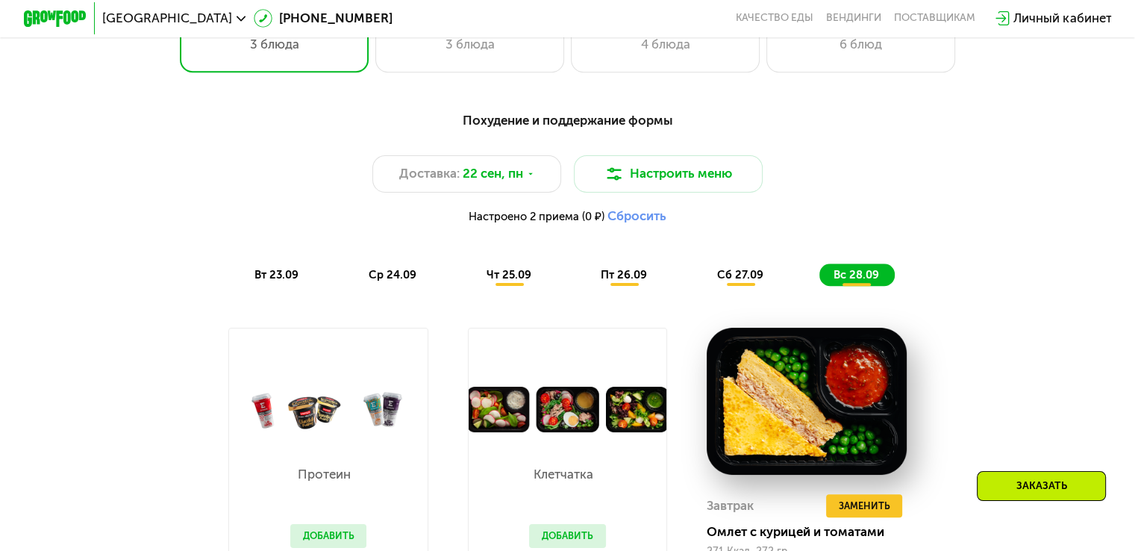
scroll to position [1084, 0]
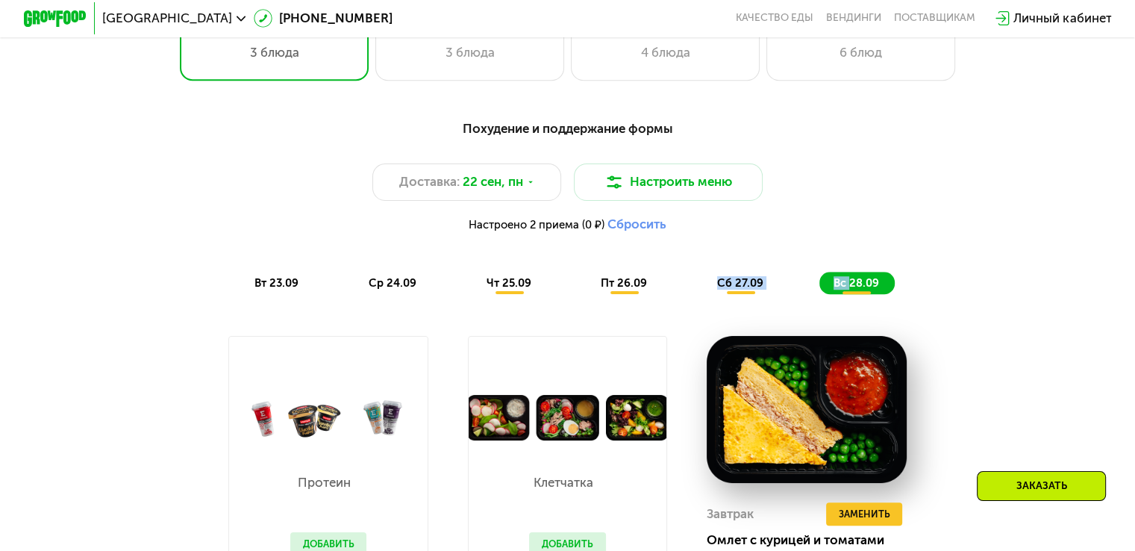
drag, startPoint x: 851, startPoint y: 293, endPoint x: 677, endPoint y: 293, distance: 173.1
click at [677, 293] on div "вт 23.09 ср 24.09 чт 25.09 пт 26.09 сб 27.09 вс 28.09" at bounding box center [567, 283] width 654 height 22
click at [948, 286] on div "Похудение и поддержание формы Доставка: 22 сен, пн Настроить меню Настроено 2 п…" at bounding box center [567, 206] width 933 height 175
click at [266, 289] on span "вт 23.09" at bounding box center [276, 282] width 44 height 13
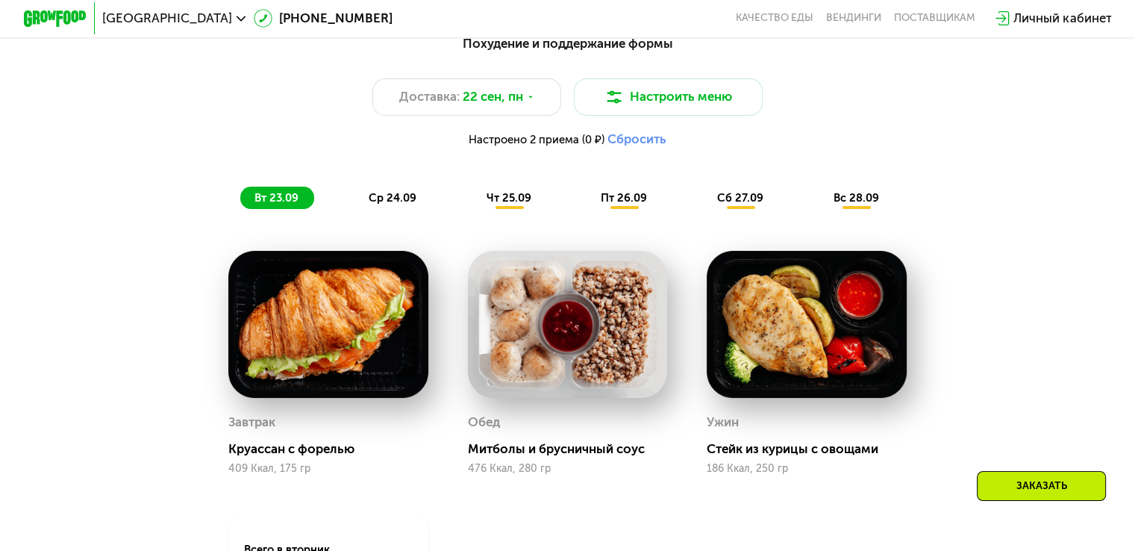
scroll to position [1233, 0]
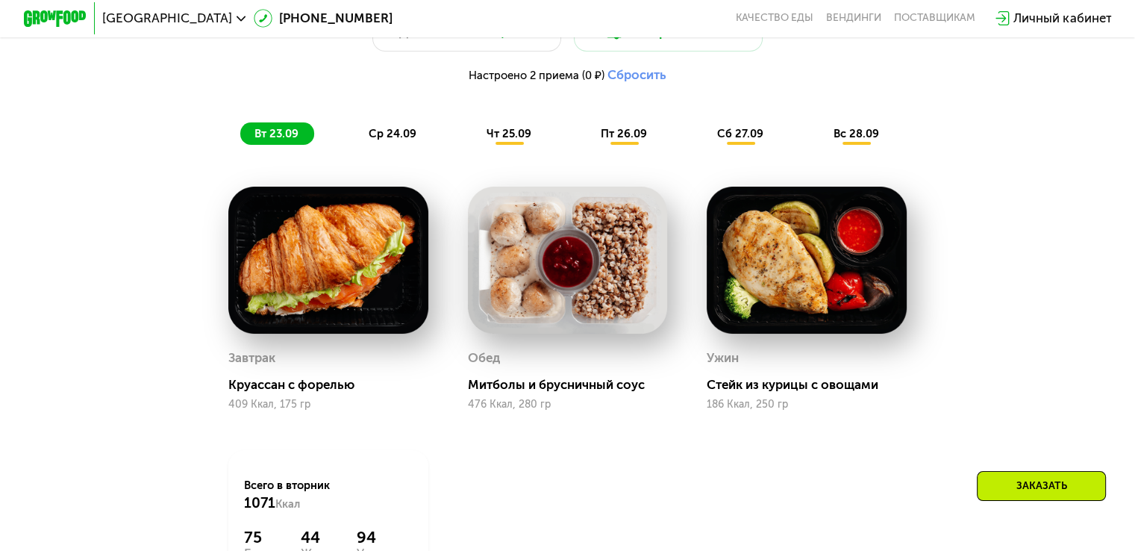
click at [378, 140] on span "ср 24.09" at bounding box center [393, 133] width 48 height 13
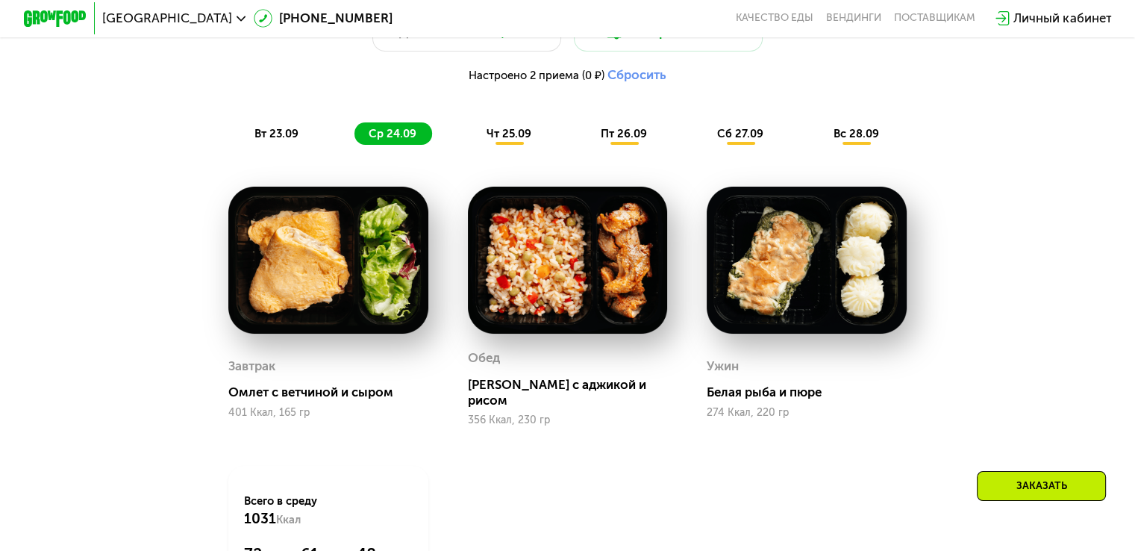
click at [501, 140] on span "чт 25.09" at bounding box center [508, 133] width 45 height 13
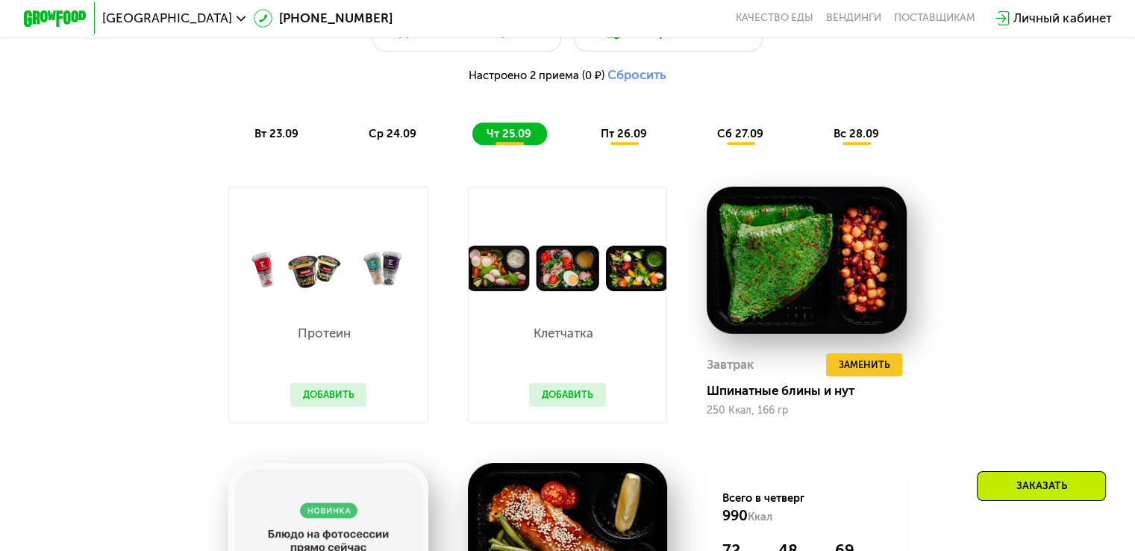
click at [627, 140] on span "пт 26.09" at bounding box center [624, 133] width 46 height 13
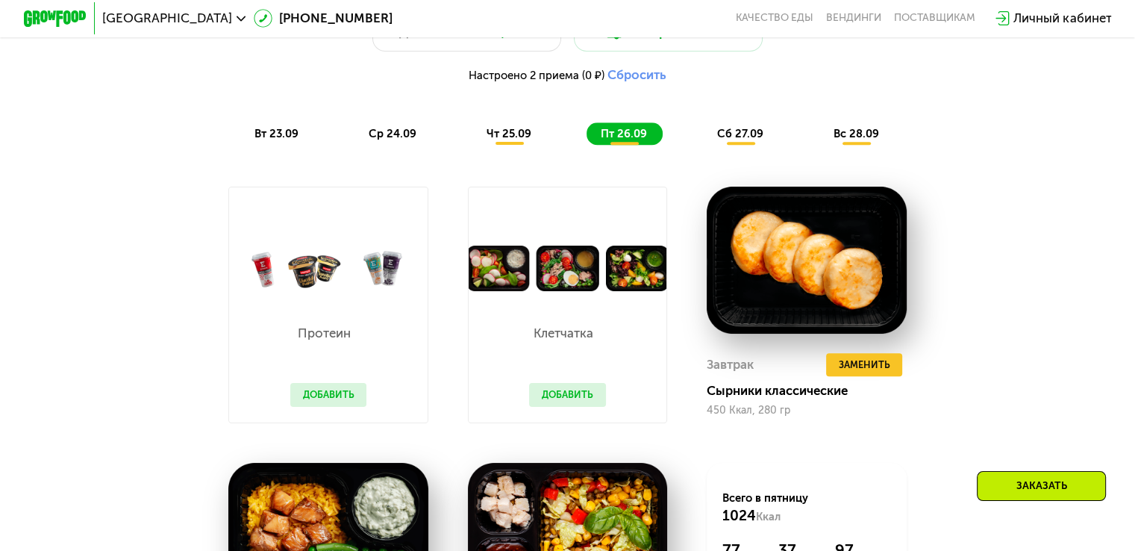
click at [733, 140] on span "сб 27.09" at bounding box center [740, 133] width 46 height 13
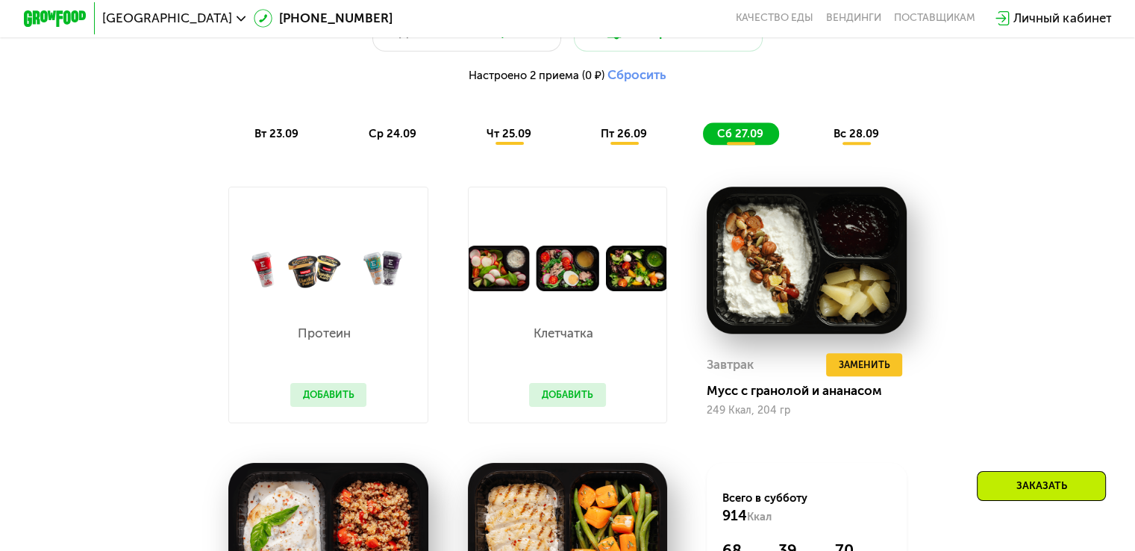
click at [874, 140] on span "вс 28.09" at bounding box center [856, 133] width 46 height 13
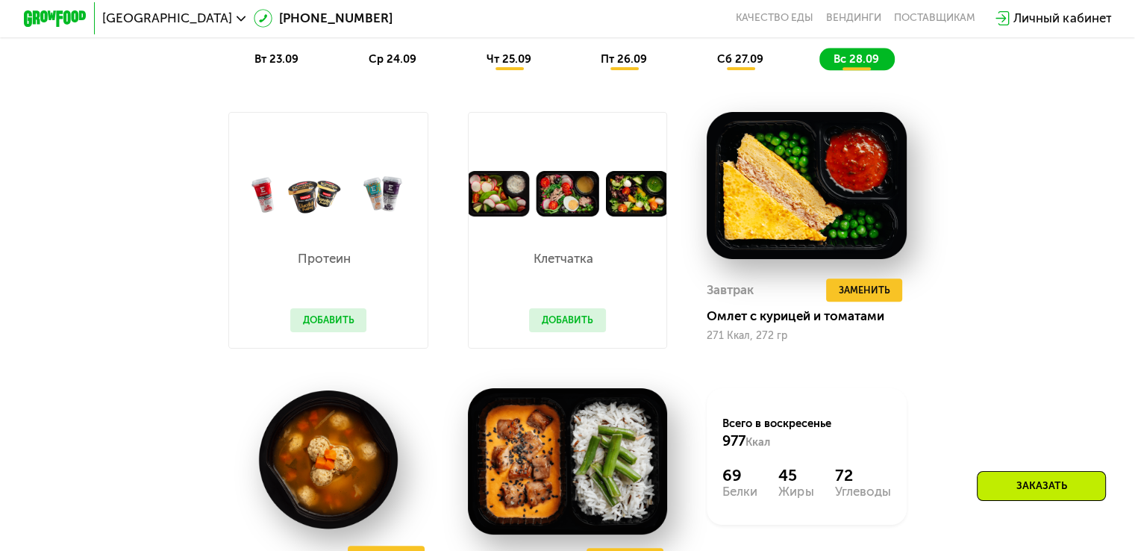
scroll to position [1383, 0]
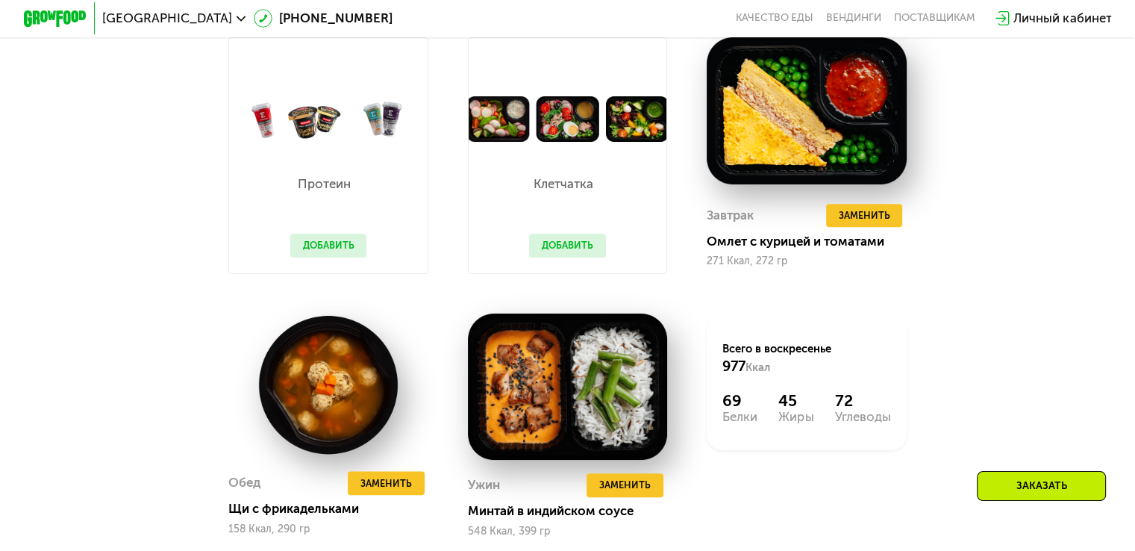
click at [237, 18] on use at bounding box center [242, 18] width 10 height 5
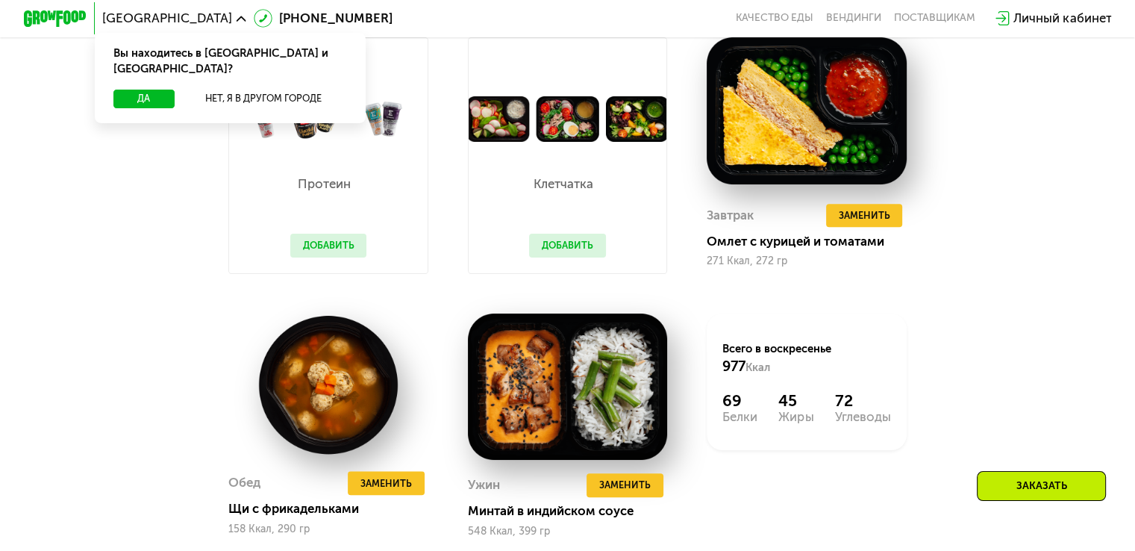
click at [1121, 223] on div "Похудение и поддержание формы Доставка: 22 сен, пн Настроить меню Настроено 2 п…" at bounding box center [567, 220] width 1135 height 844
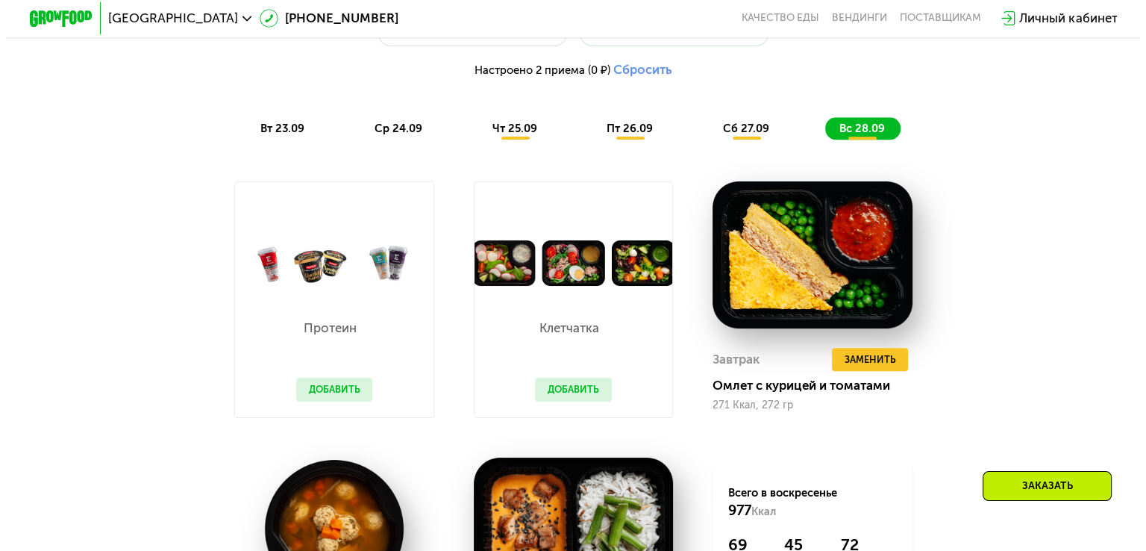
scroll to position [1159, 0]
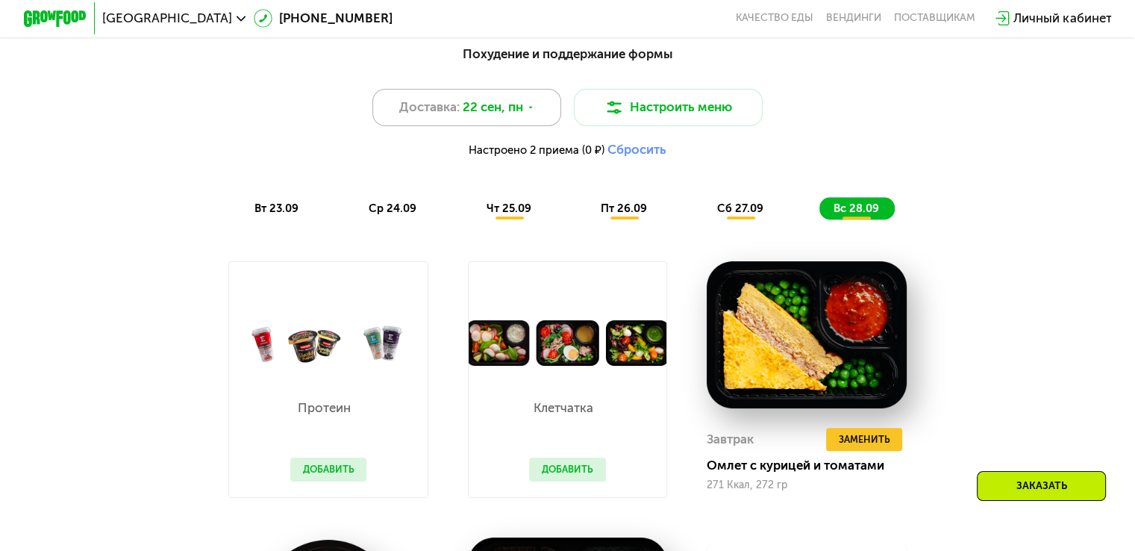
click at [529, 113] on icon at bounding box center [531, 108] width 10 height 10
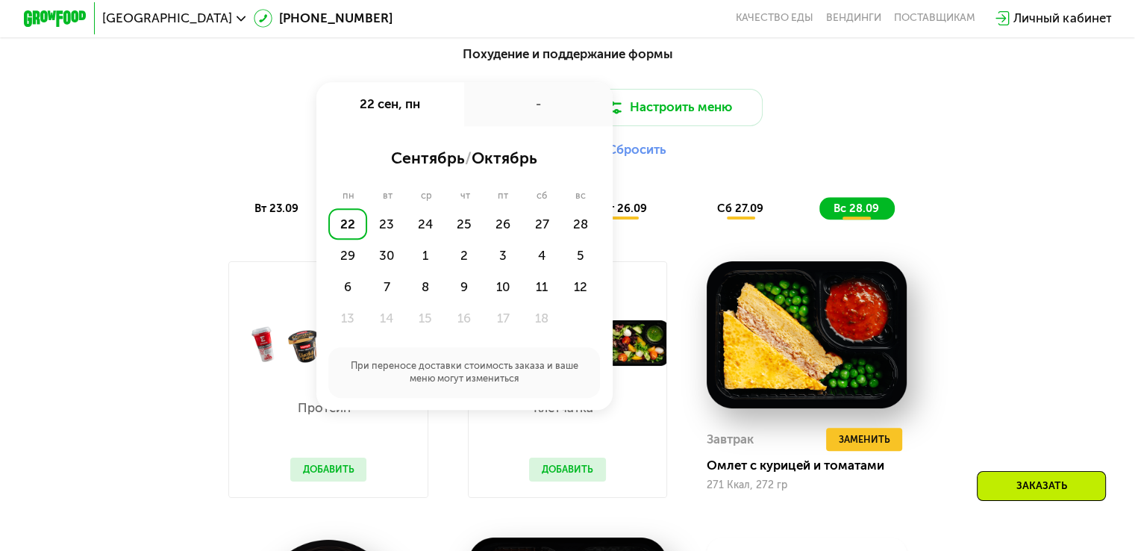
click at [536, 111] on div "-" at bounding box center [538, 104] width 148 height 44
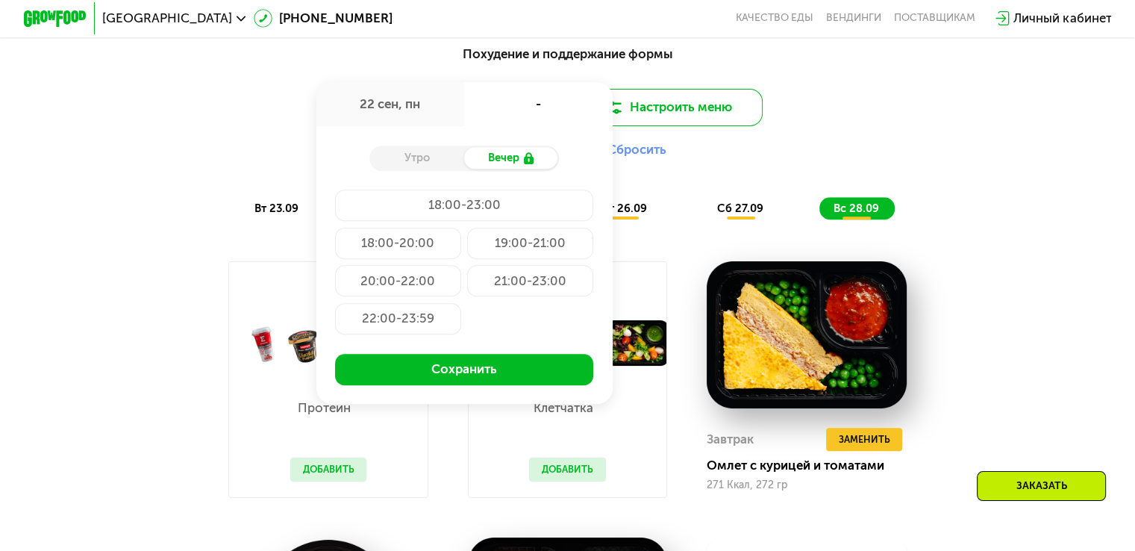
click at [683, 117] on button "Настроить меню" at bounding box center [669, 108] width 190 height 38
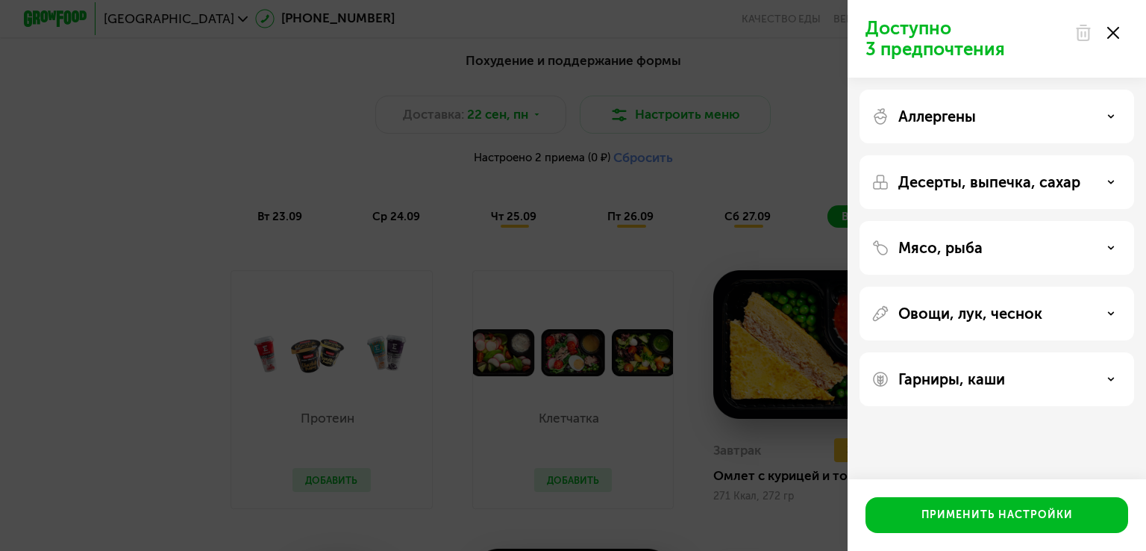
click at [1107, 249] on icon at bounding box center [1110, 247] width 7 height 7
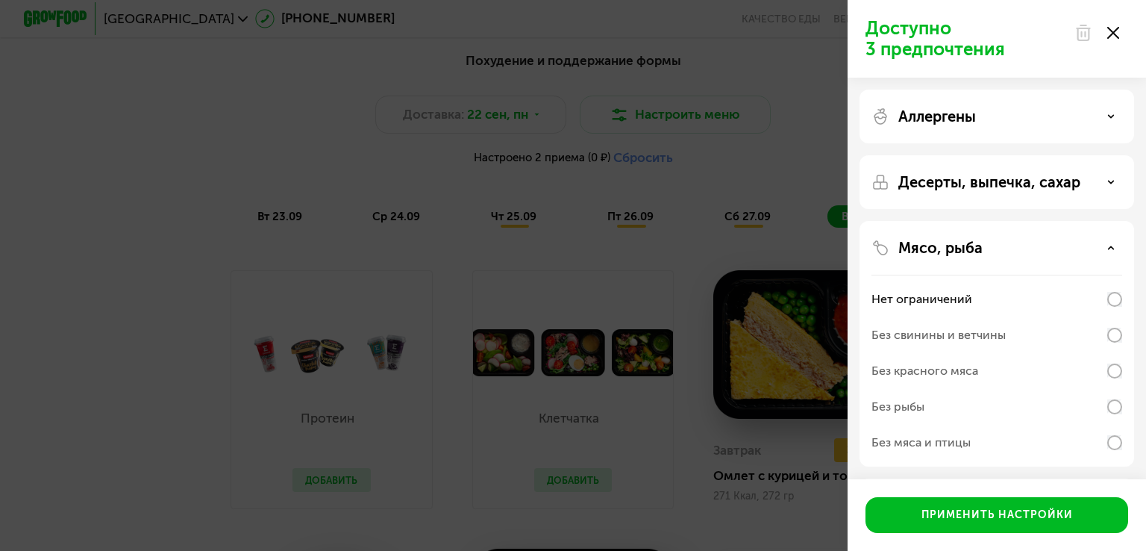
click at [1107, 249] on icon at bounding box center [1110, 247] width 7 height 7
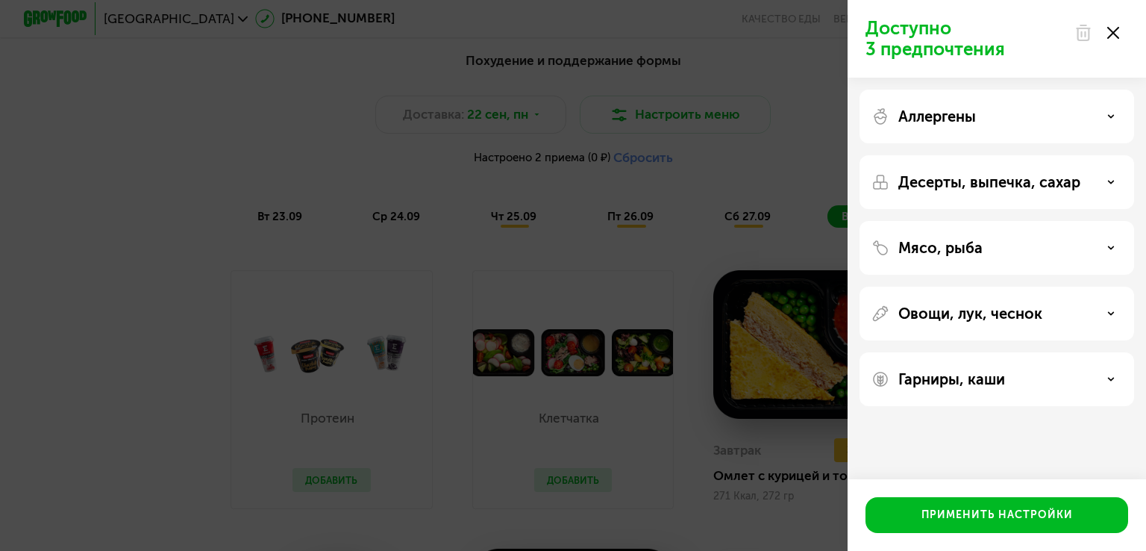
click at [1107, 310] on icon at bounding box center [1110, 313] width 7 height 7
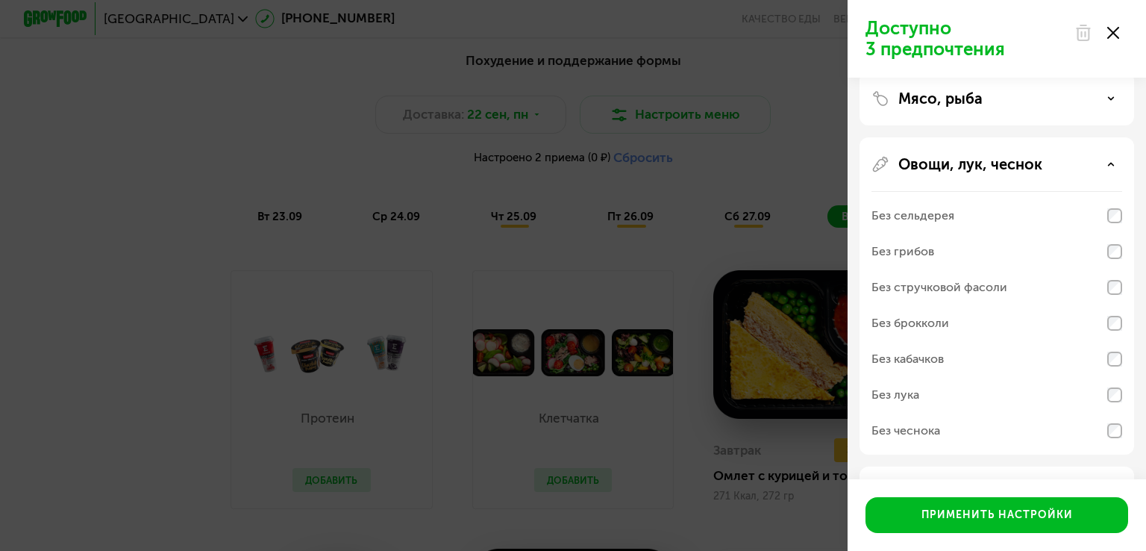
scroll to position [0, 0]
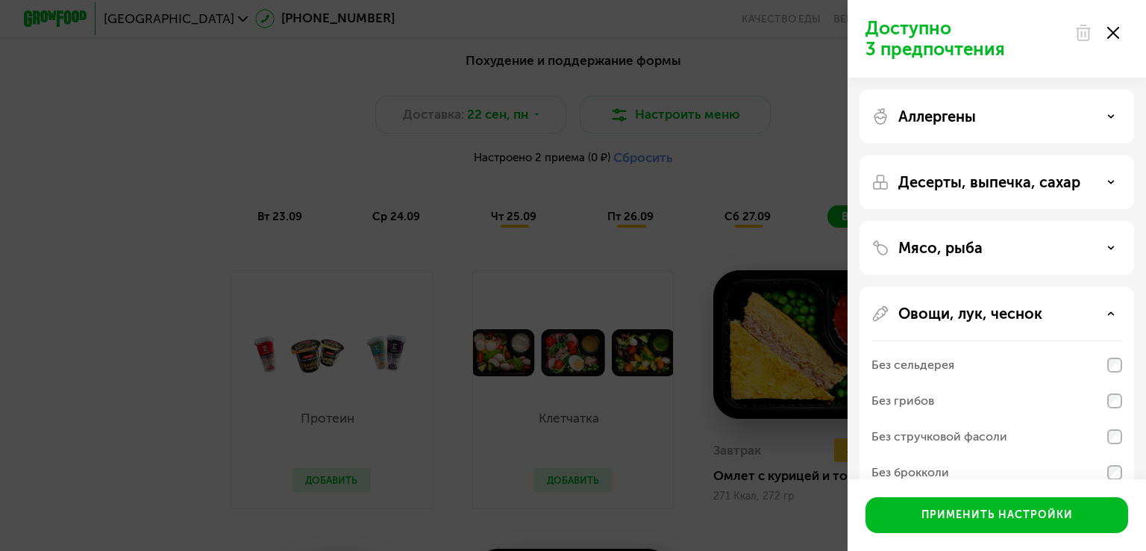
click at [1111, 314] on use at bounding box center [1111, 313] width 5 height 2
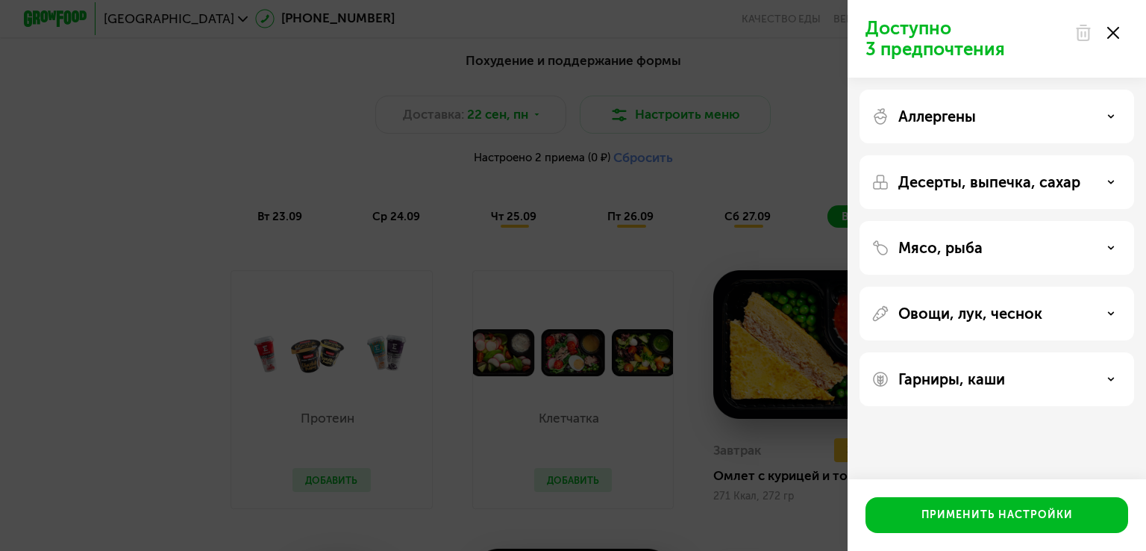
click at [1113, 383] on div "Гарниры, каши" at bounding box center [996, 379] width 251 height 18
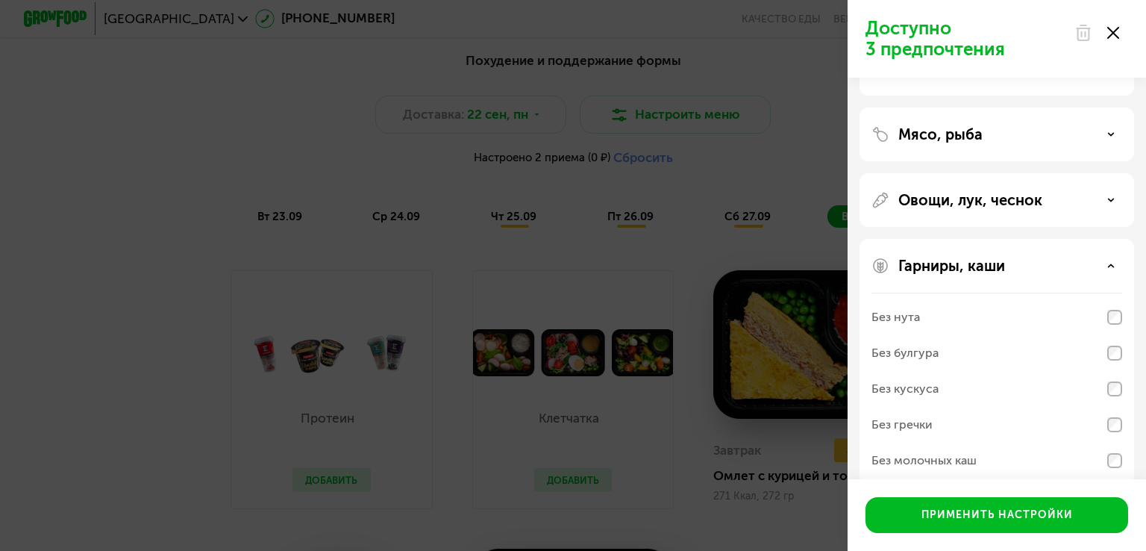
scroll to position [134, 0]
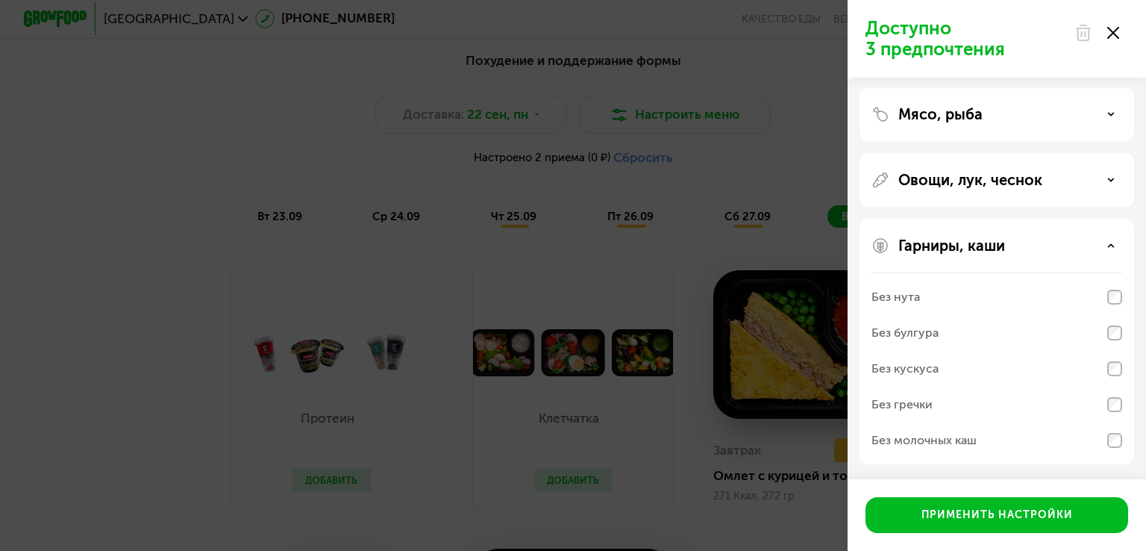
click at [1110, 246] on use at bounding box center [1111, 245] width 5 height 2
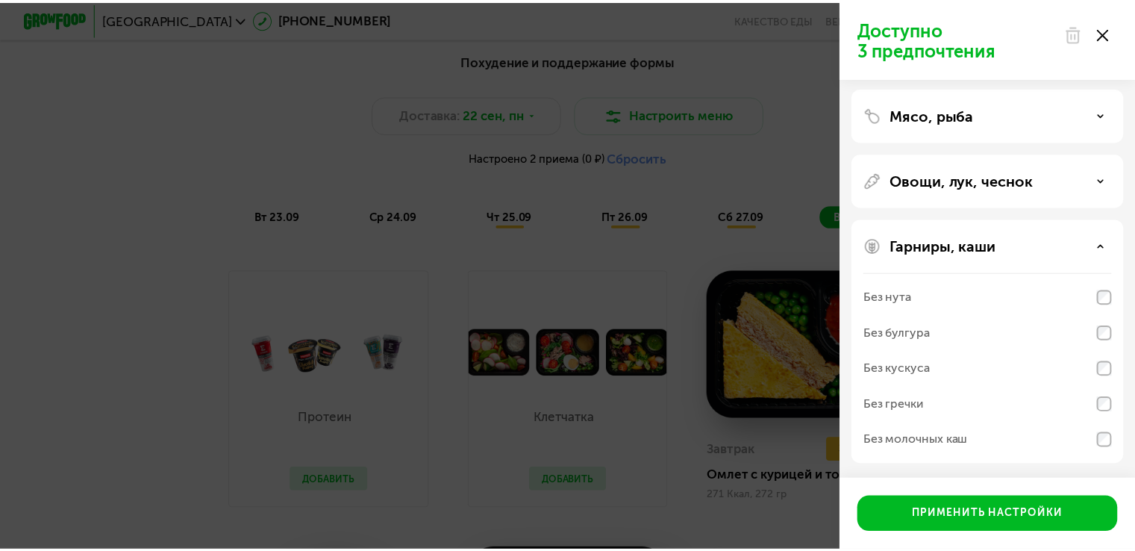
scroll to position [0, 0]
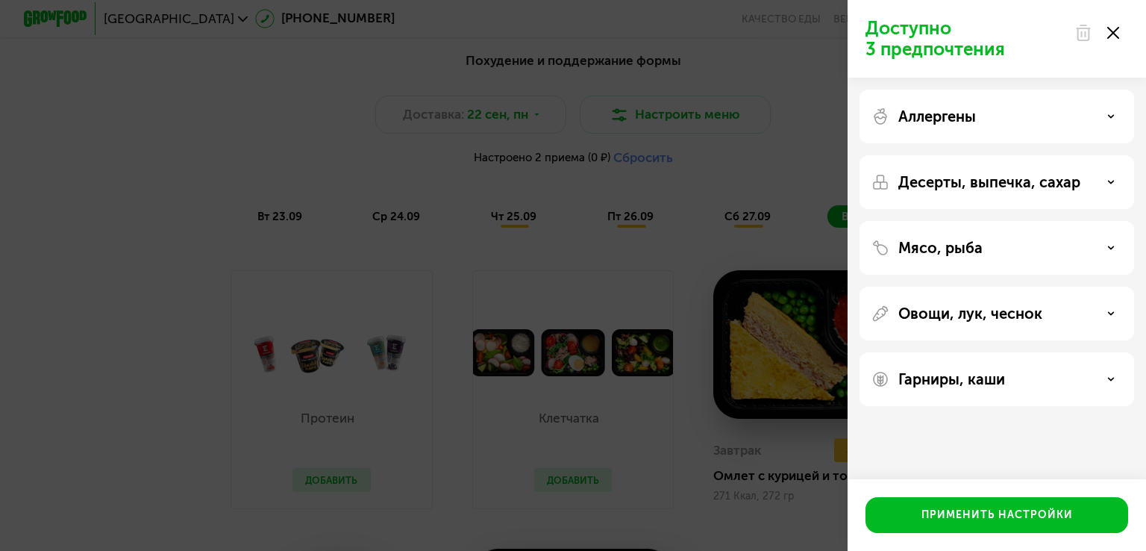
click at [1114, 184] on icon at bounding box center [1110, 181] width 7 height 7
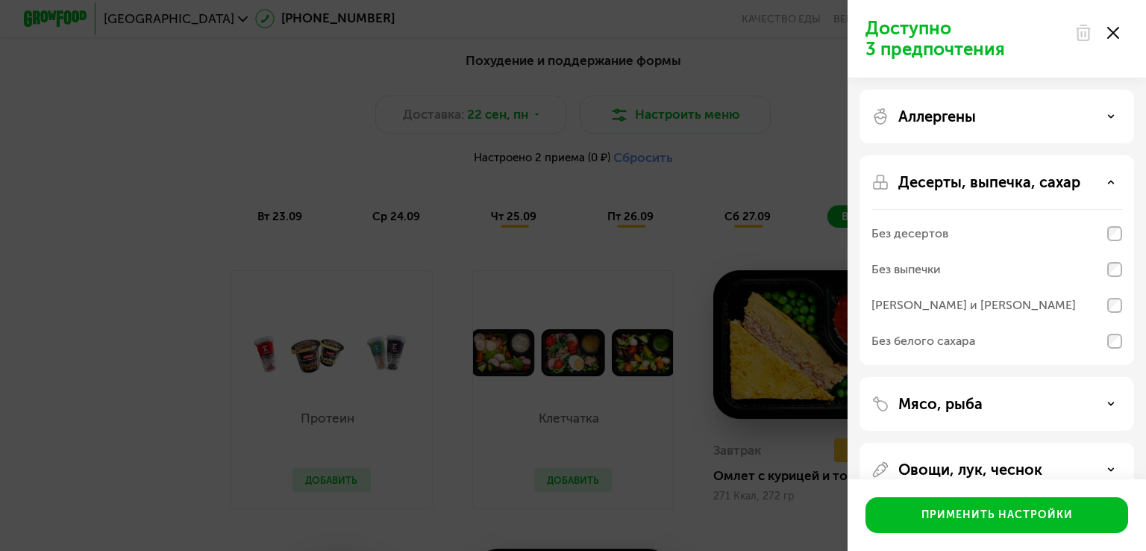
click at [1110, 118] on icon at bounding box center [1110, 116] width 7 height 7
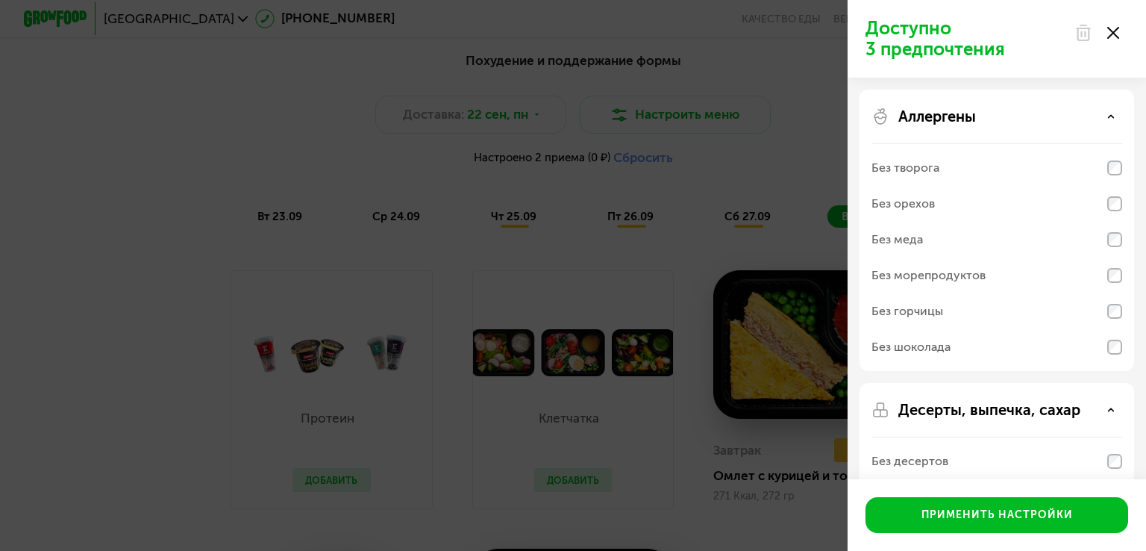
click at [1110, 118] on icon at bounding box center [1110, 116] width 7 height 7
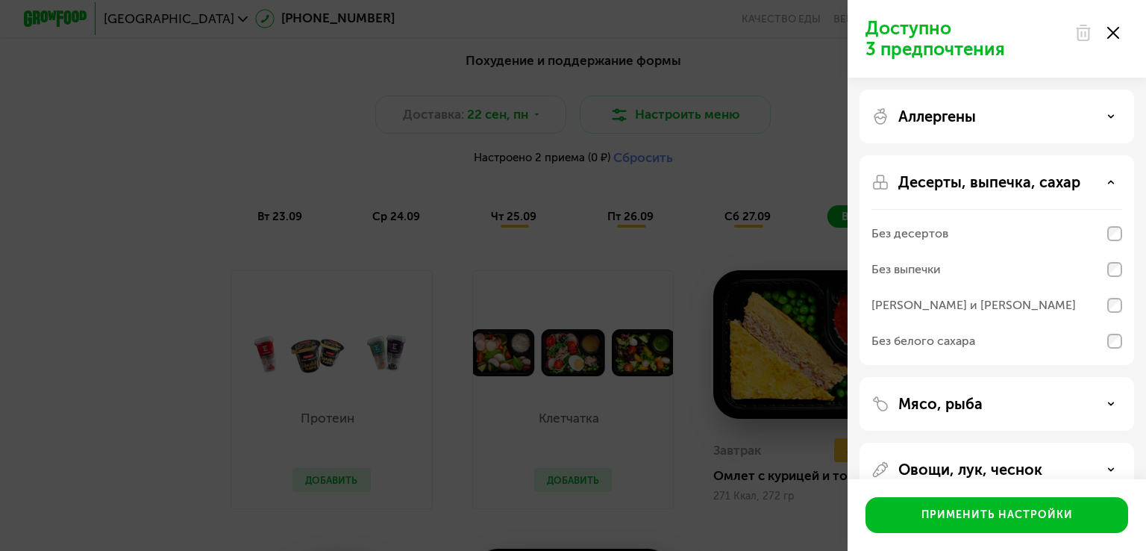
click at [1112, 34] on use at bounding box center [1113, 33] width 12 height 12
